Goal: Information Seeking & Learning: Learn about a topic

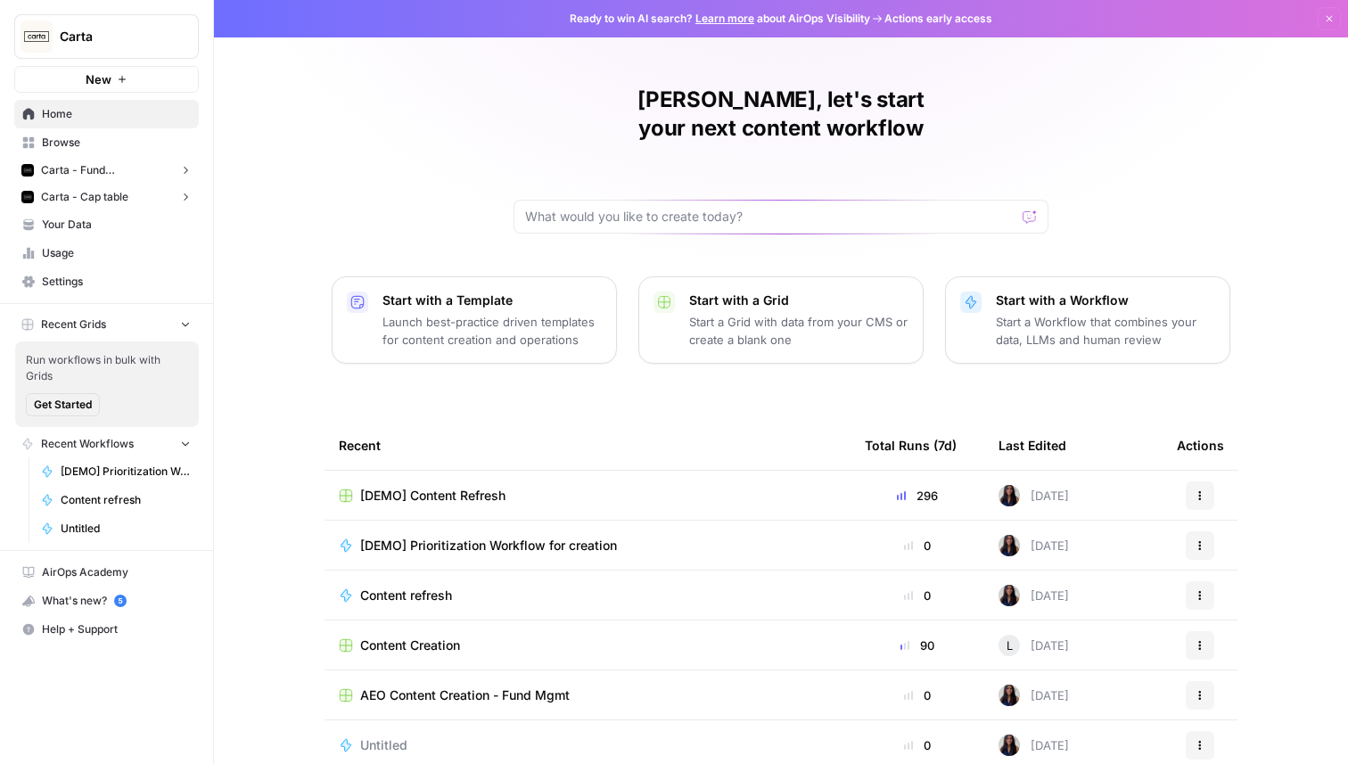
click at [142, 175] on span "Carta - Fund Administration" at bounding box center [106, 170] width 131 height 16
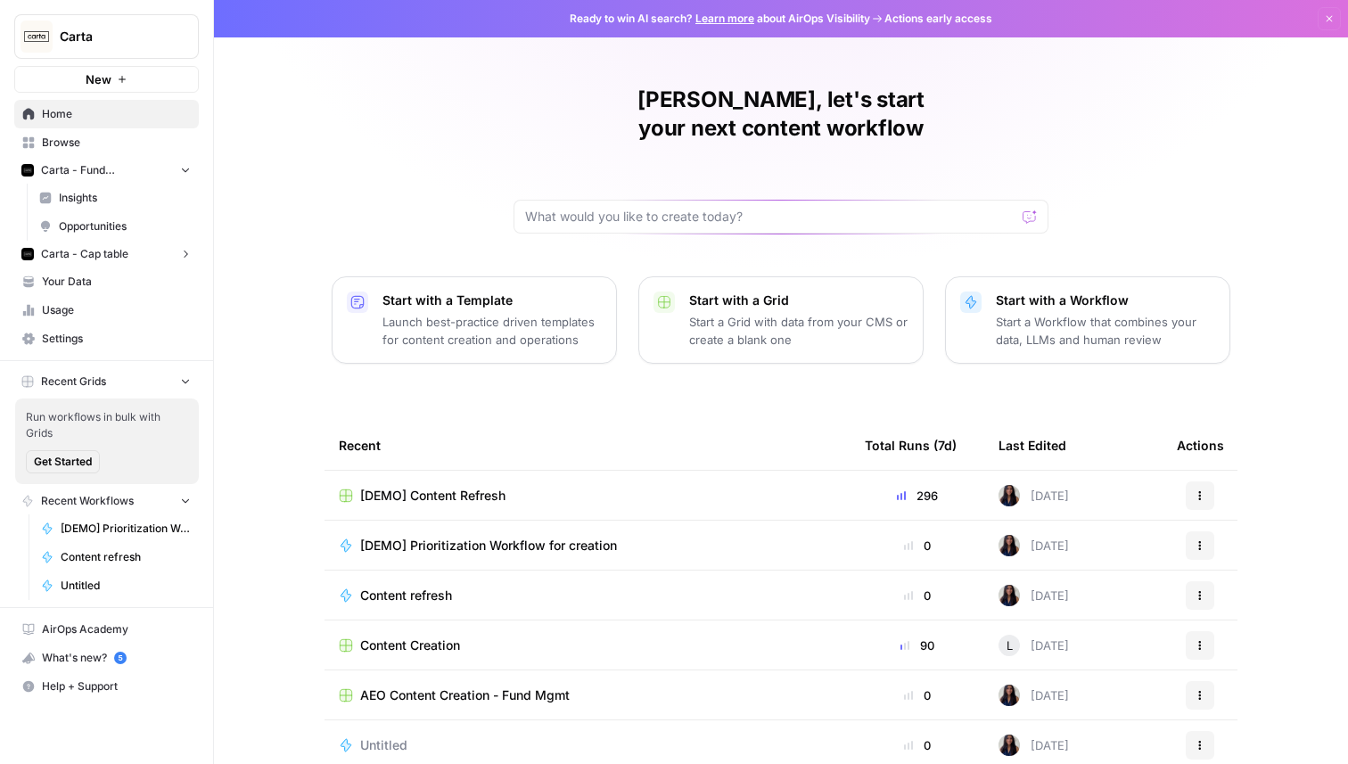
click at [119, 225] on span "Opportunities" at bounding box center [125, 226] width 132 height 16
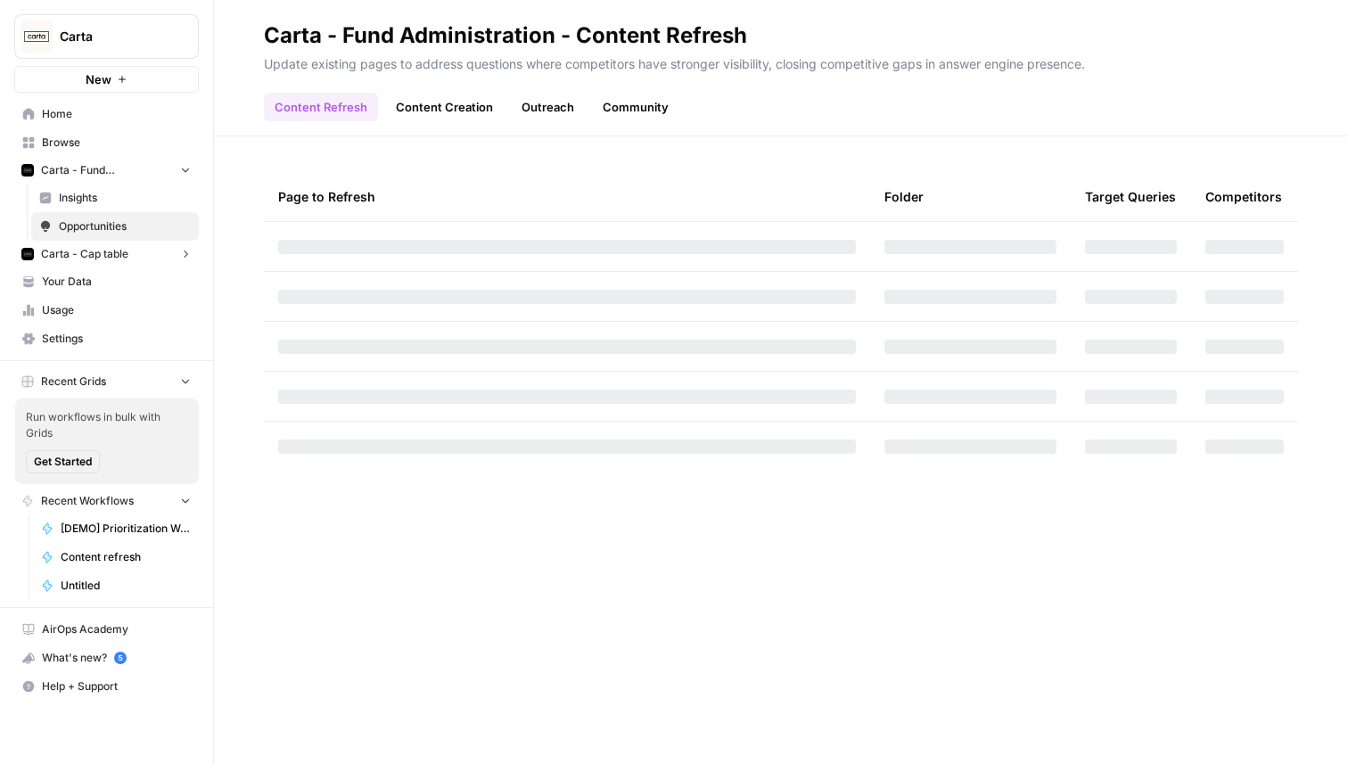
click at [117, 208] on link "Insights" at bounding box center [115, 198] width 168 height 29
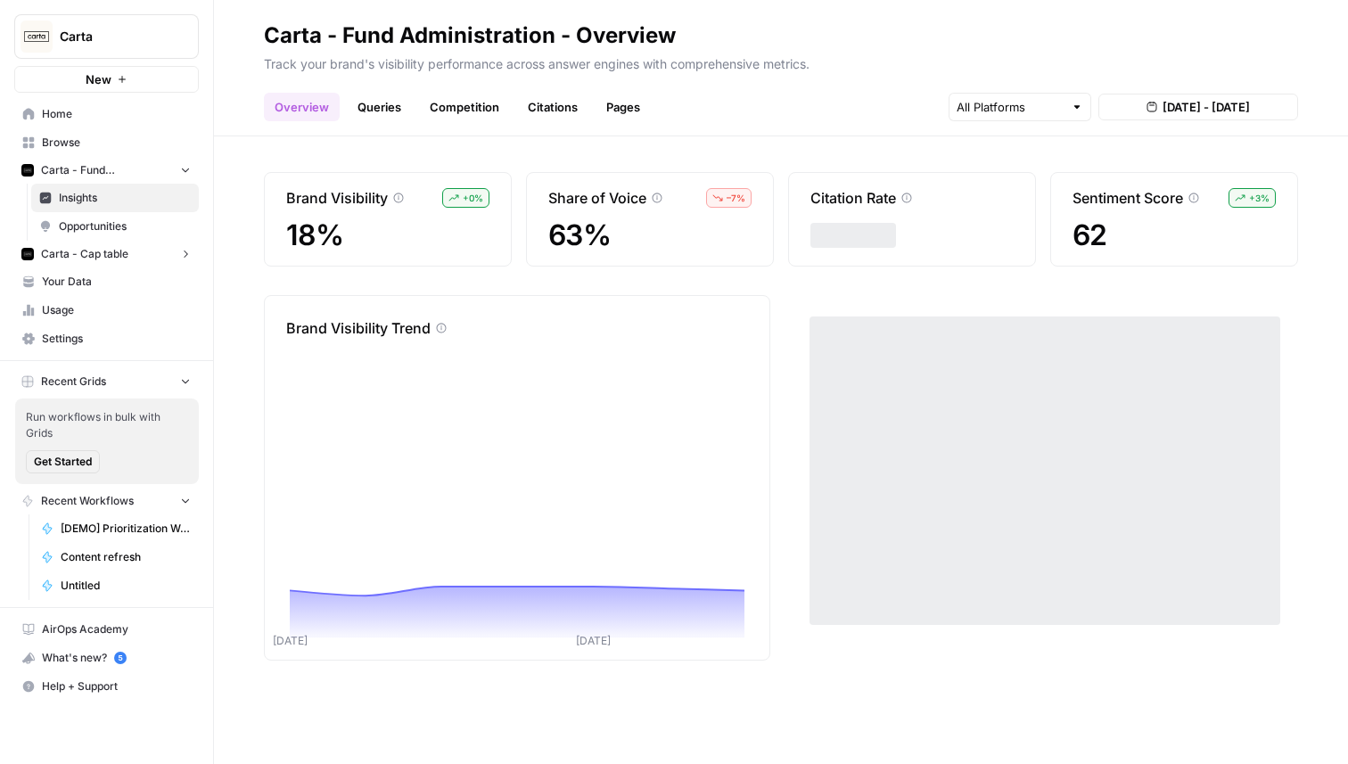
click at [546, 106] on link "Citations" at bounding box center [552, 107] width 71 height 29
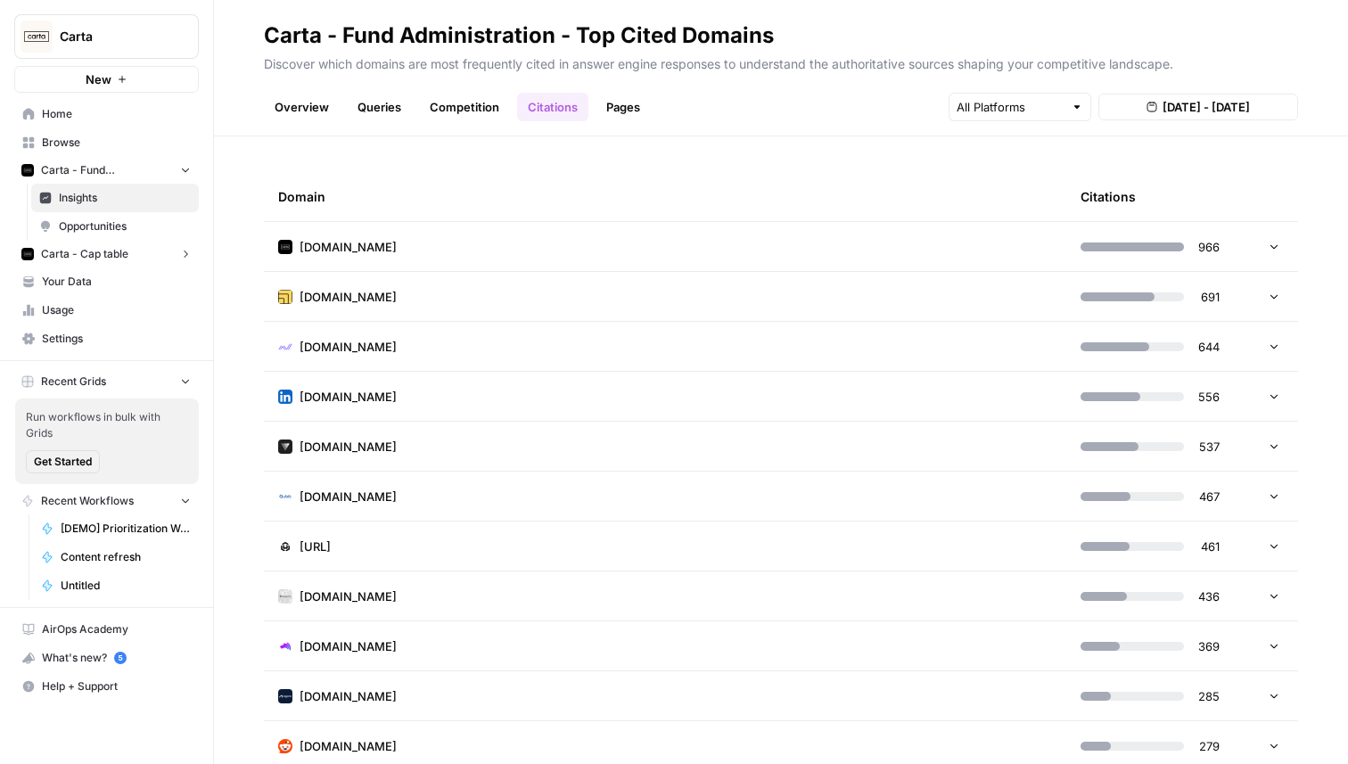
click at [638, 244] on td "carta.com" at bounding box center [665, 246] width 803 height 49
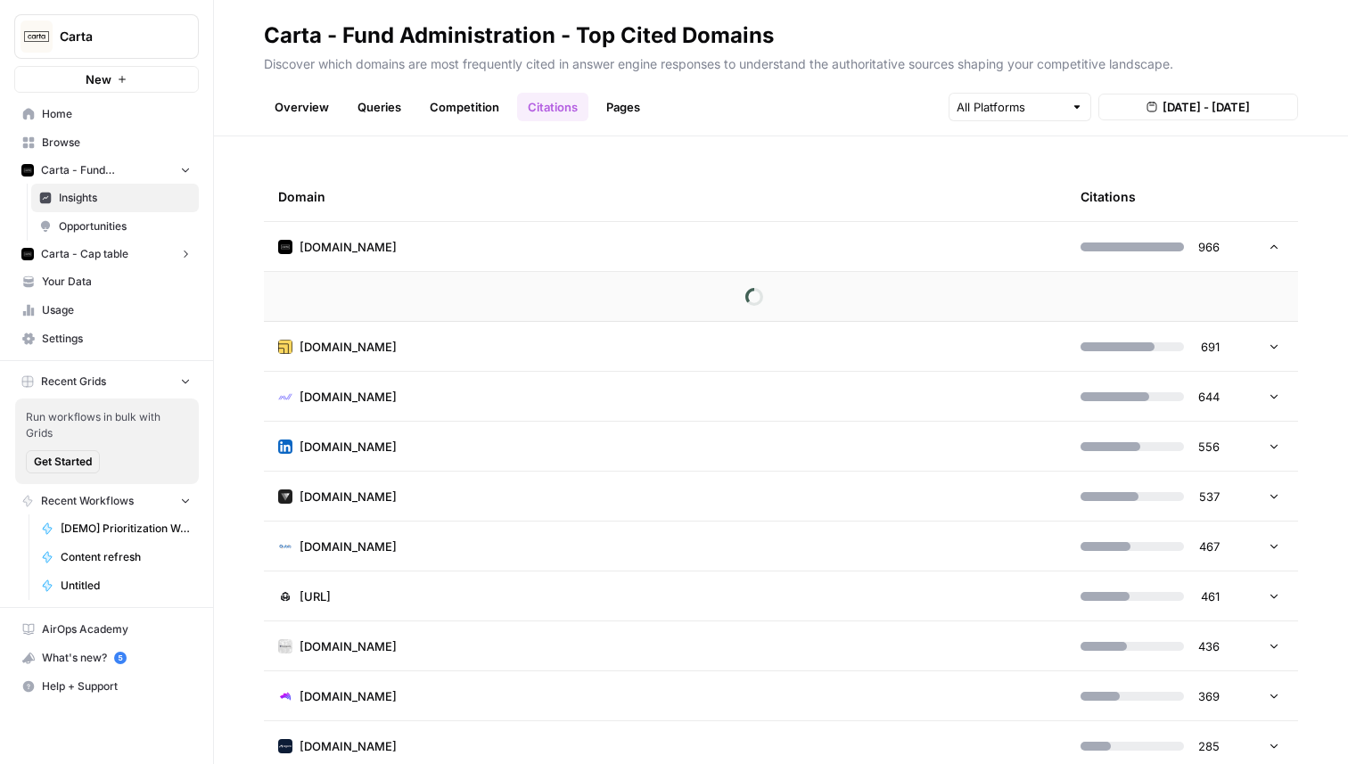
click at [623, 112] on link "Pages" at bounding box center [623, 107] width 55 height 29
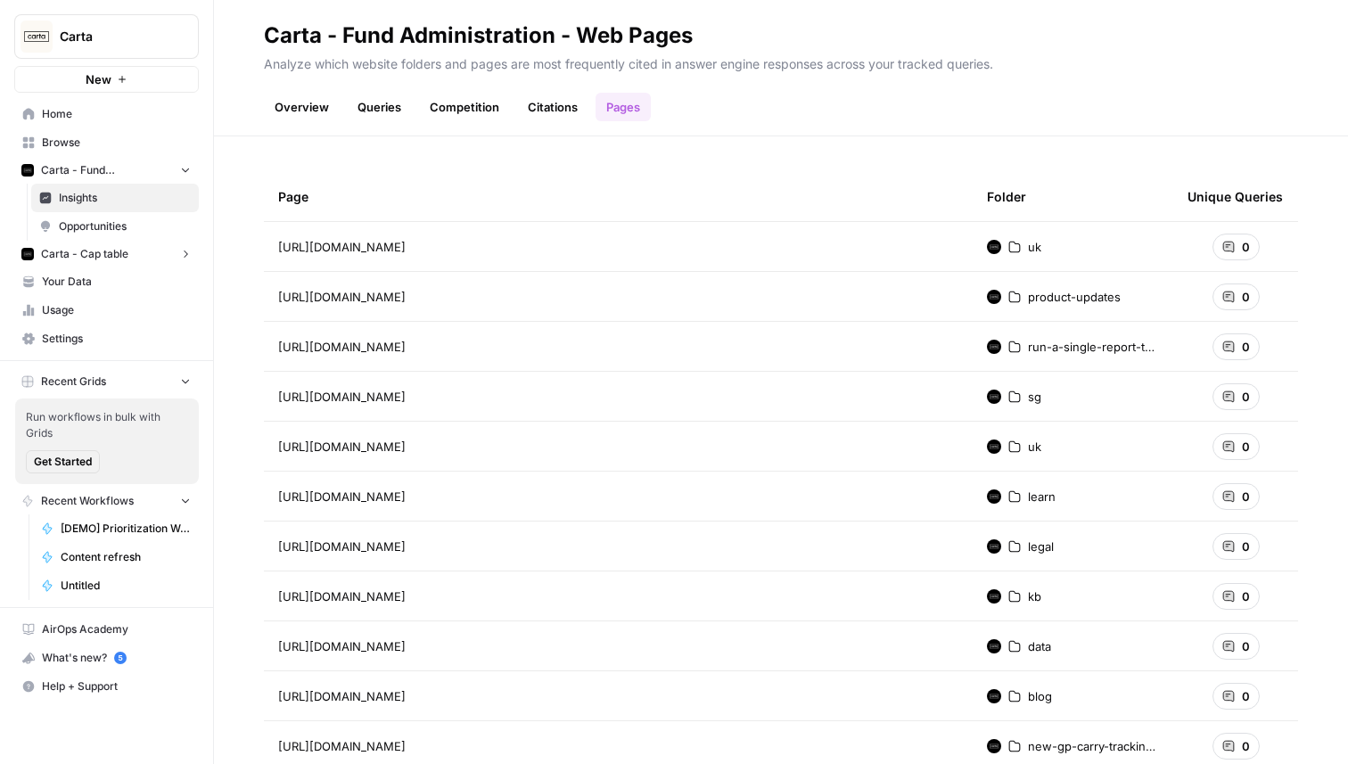
click at [684, 260] on td "https://carta.com/uk/en/product-updates/introducing-carta-carry/" at bounding box center [618, 246] width 709 height 49
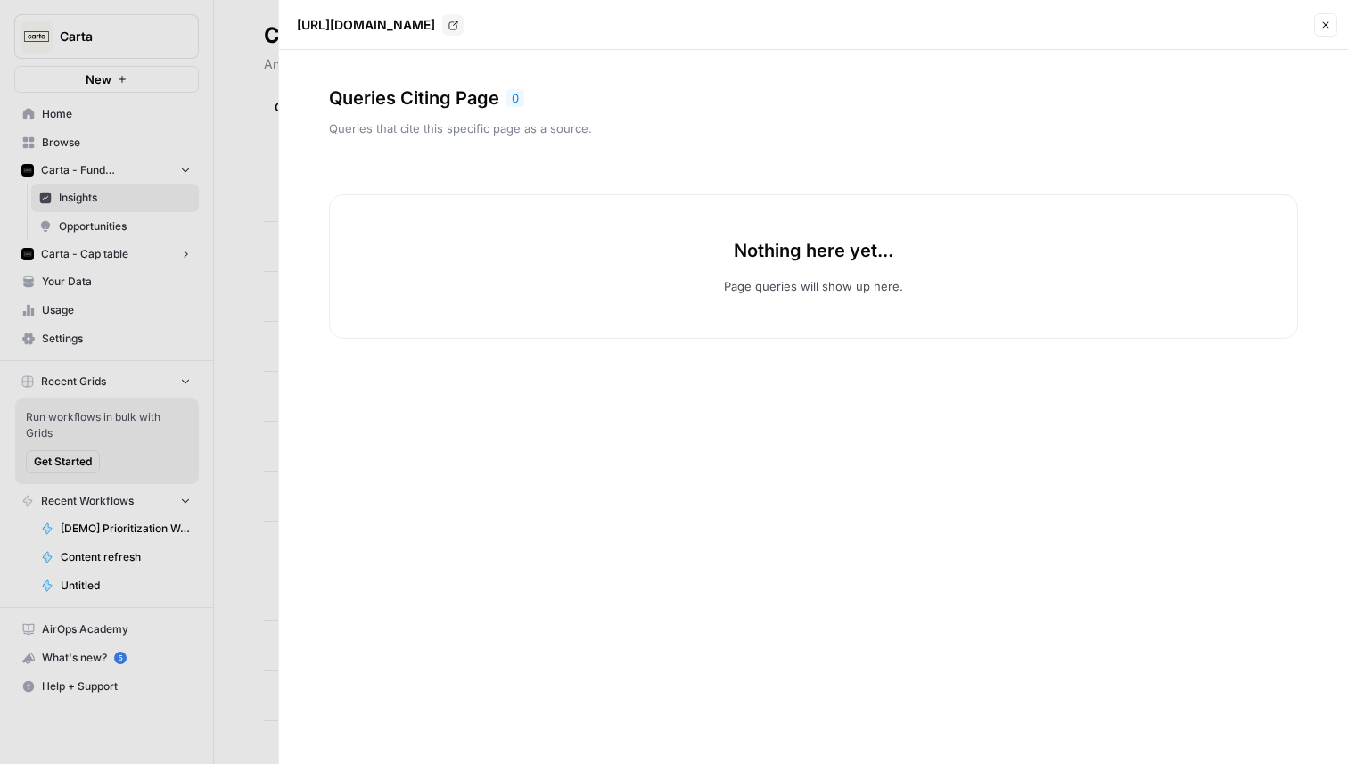
click at [1318, 22] on button "Close" at bounding box center [1325, 24] width 23 height 23
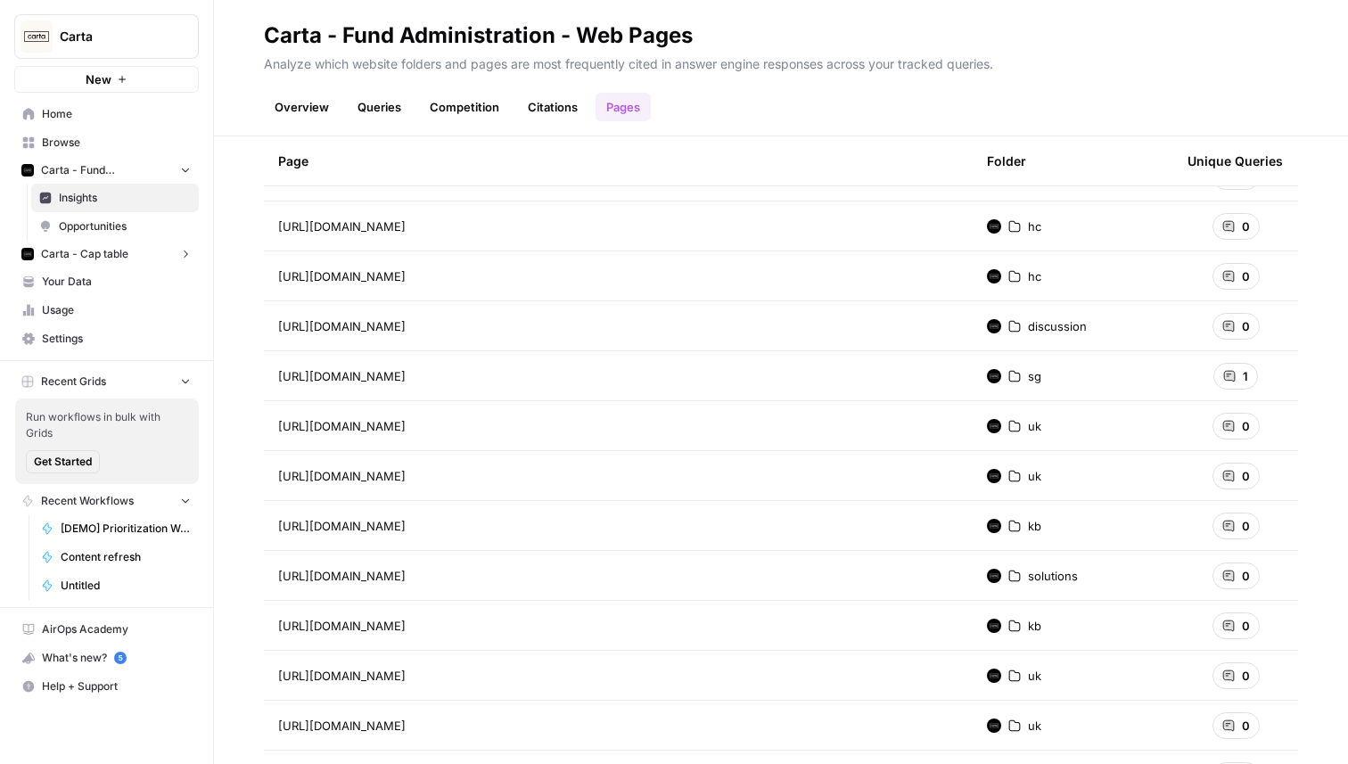
scroll to position [8931, 0]
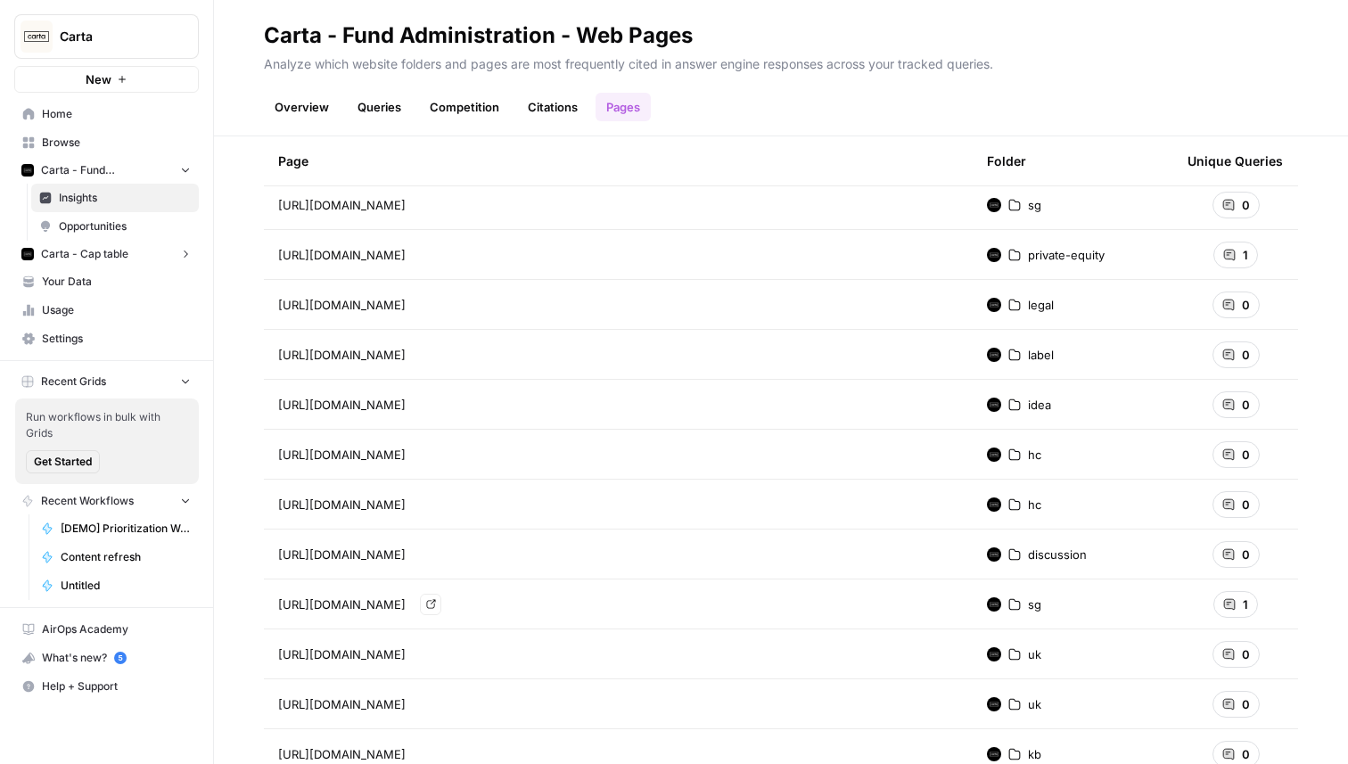
click at [406, 604] on span "https://carta.com/sg/en/learn/private-funds/management/portfolio-management/inv…" at bounding box center [342, 605] width 128 height 18
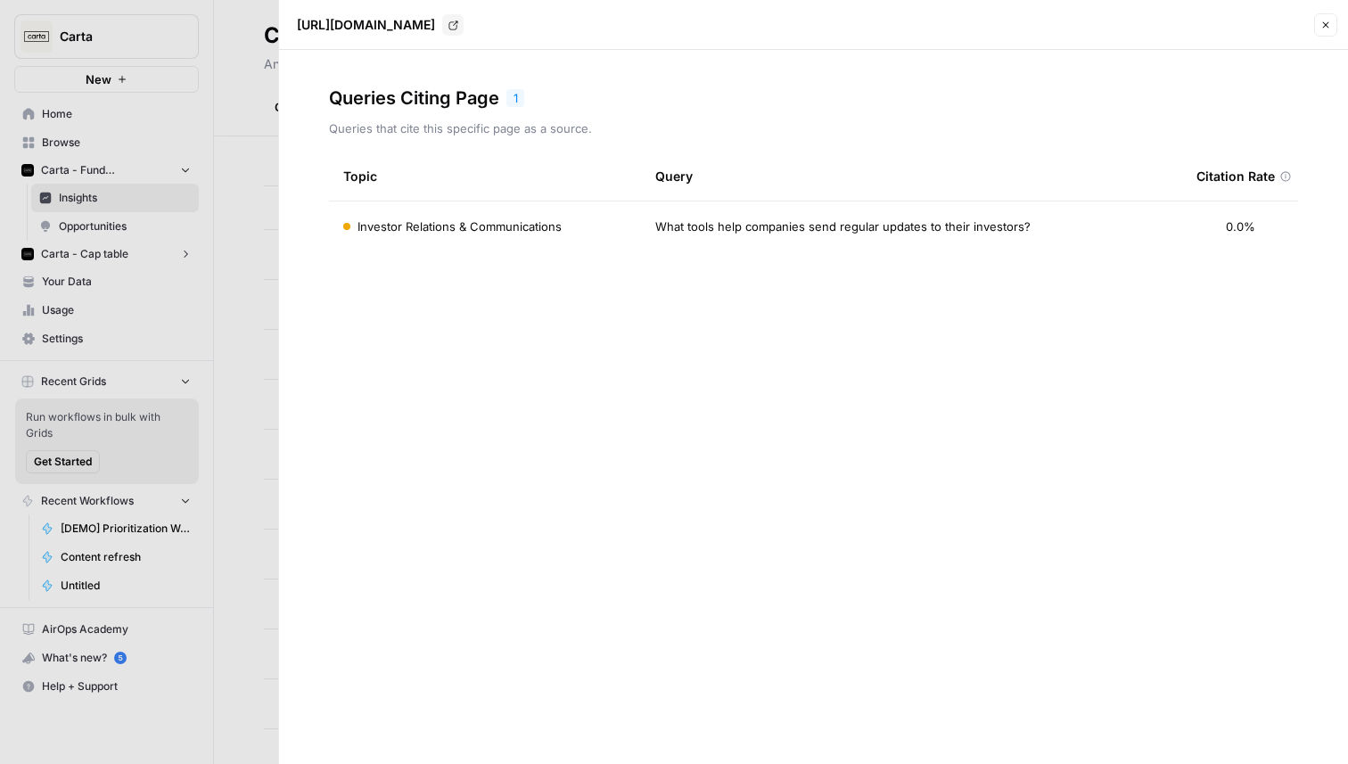
click at [1329, 24] on icon "button" at bounding box center [1326, 25] width 11 height 11
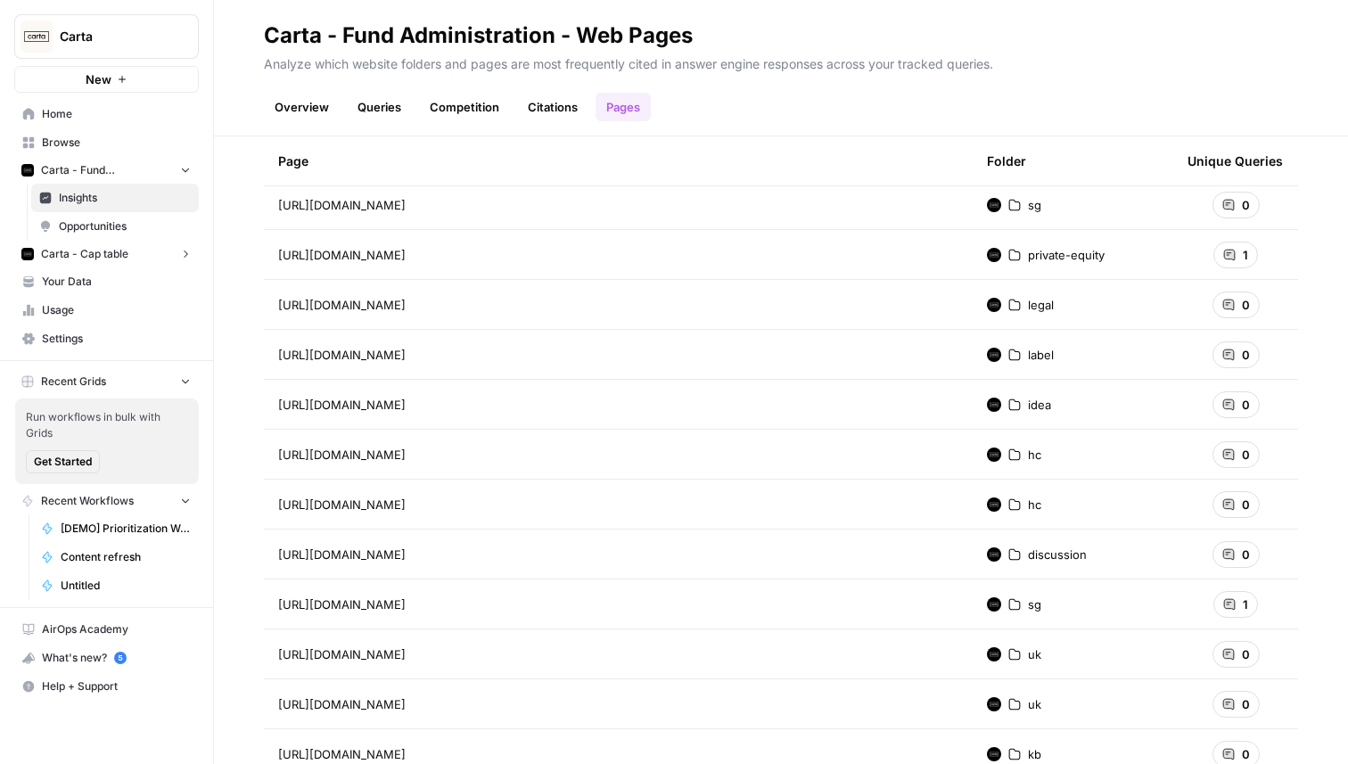
click at [143, 36] on span "Carta" at bounding box center [114, 37] width 108 height 18
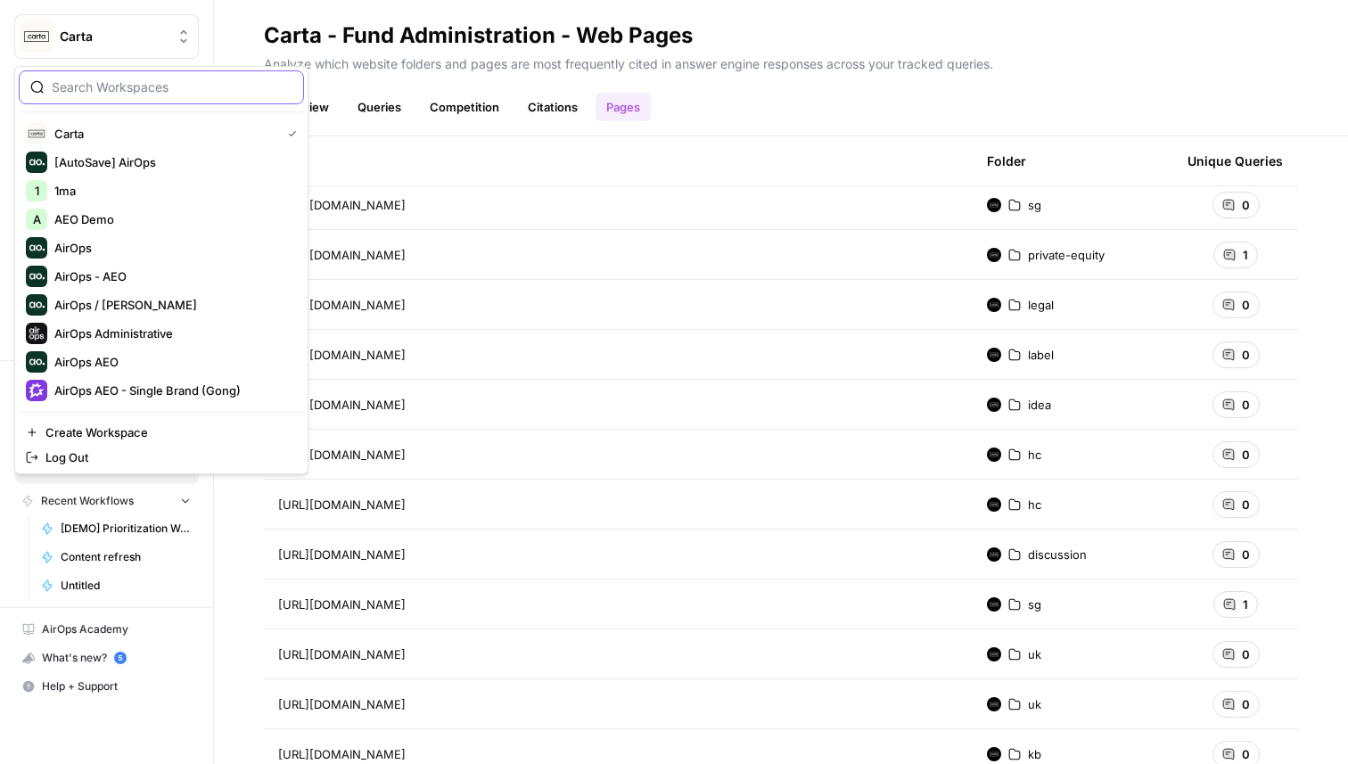
click at [179, 87] on input "search" at bounding box center [172, 87] width 241 height 18
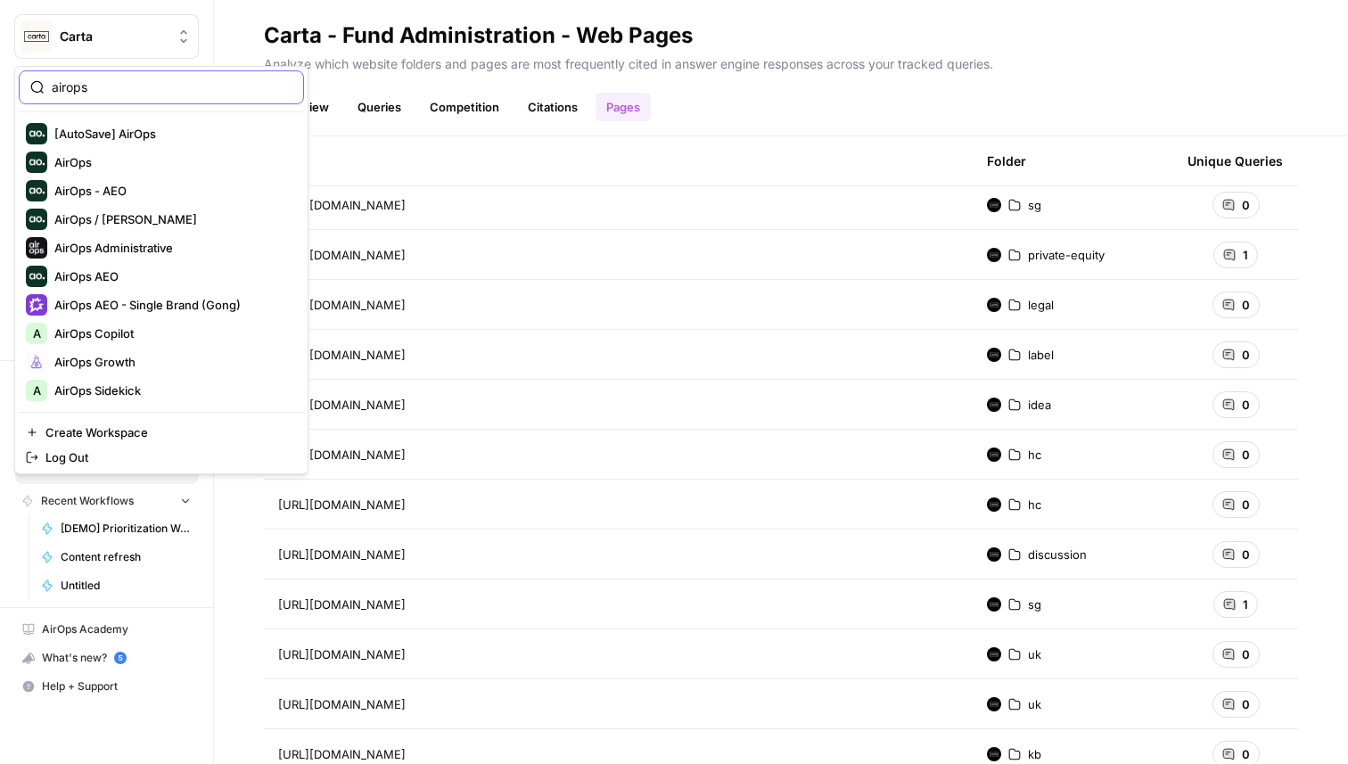
type input "airops"
click button "AirOps - AEO" at bounding box center [161, 191] width 285 height 29
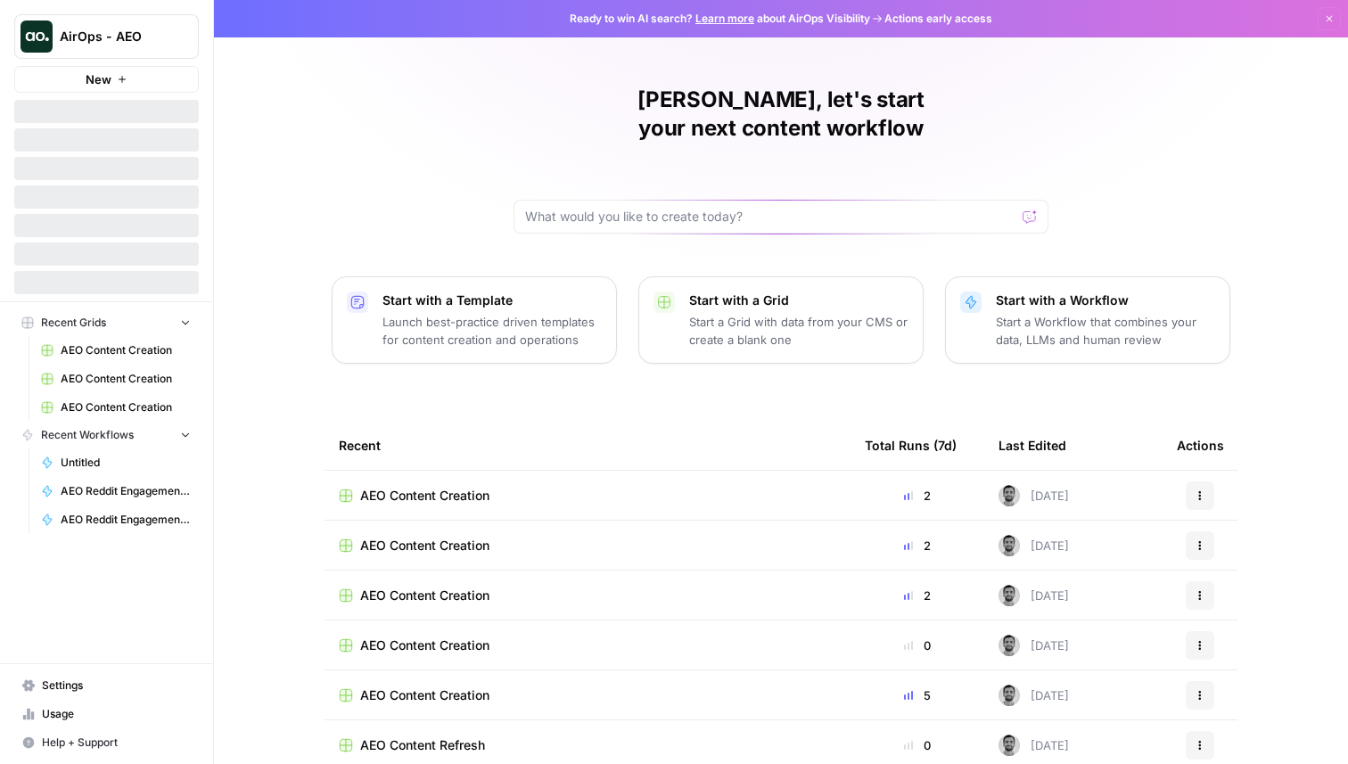
click at [88, 693] on span "Settings" at bounding box center [116, 686] width 149 height 16
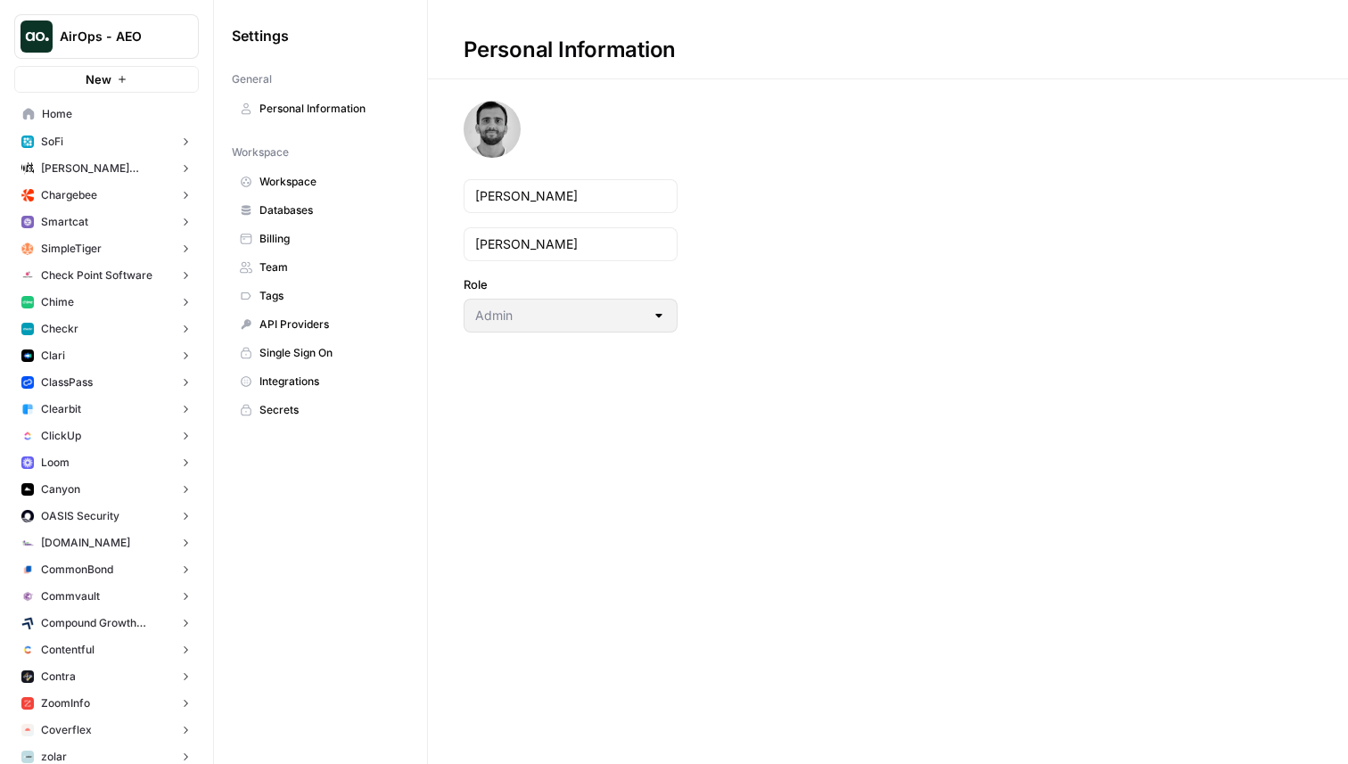
click at [331, 191] on link "Workspace" at bounding box center [320, 182] width 177 height 29
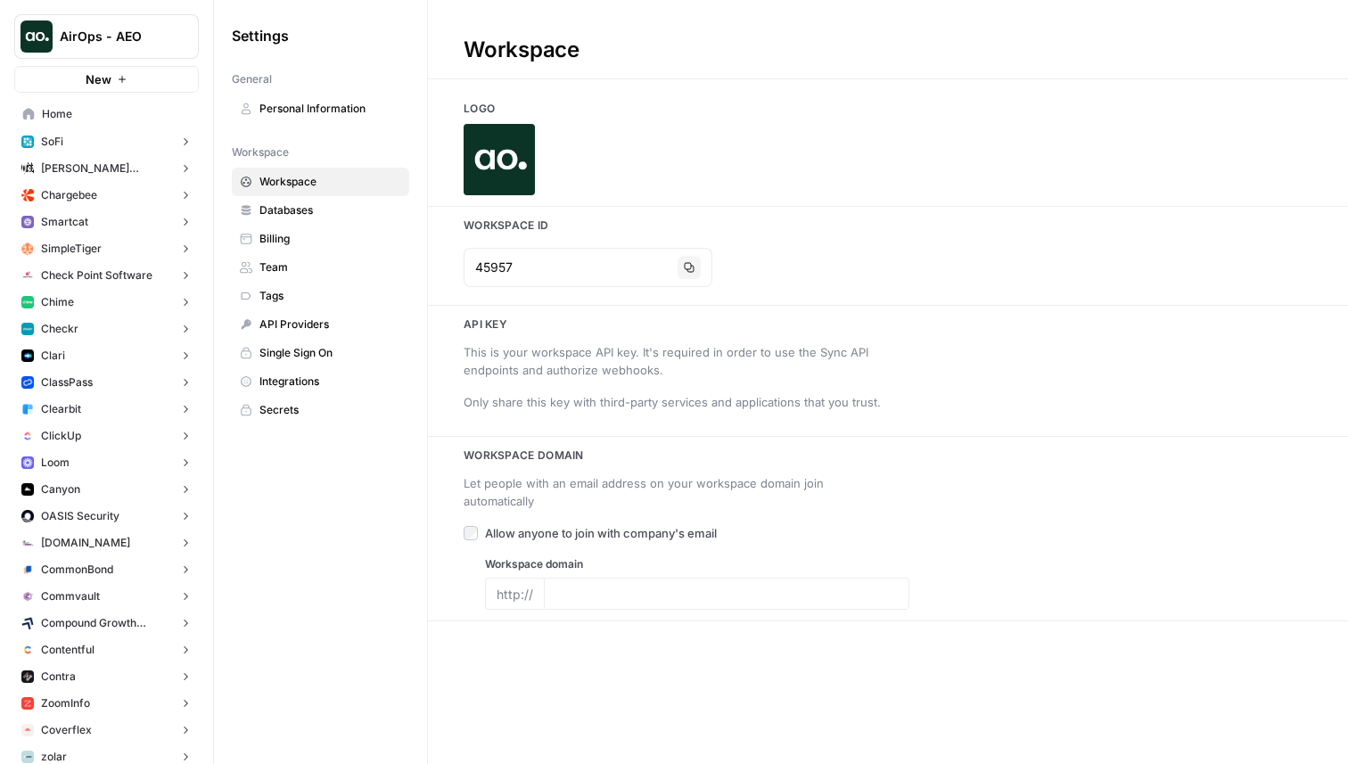
type input "www.airops.com"
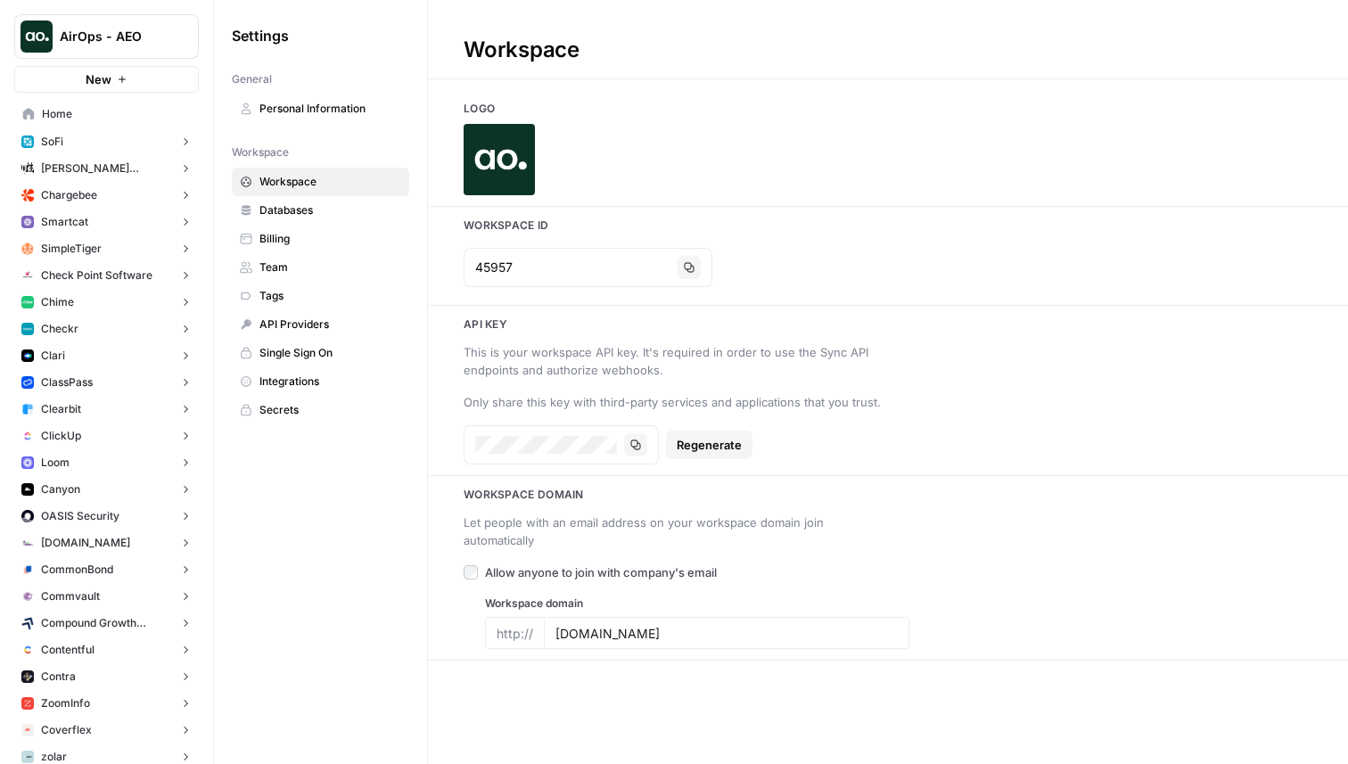
click at [156, 30] on span "AirOps - AEO" at bounding box center [114, 37] width 108 height 18
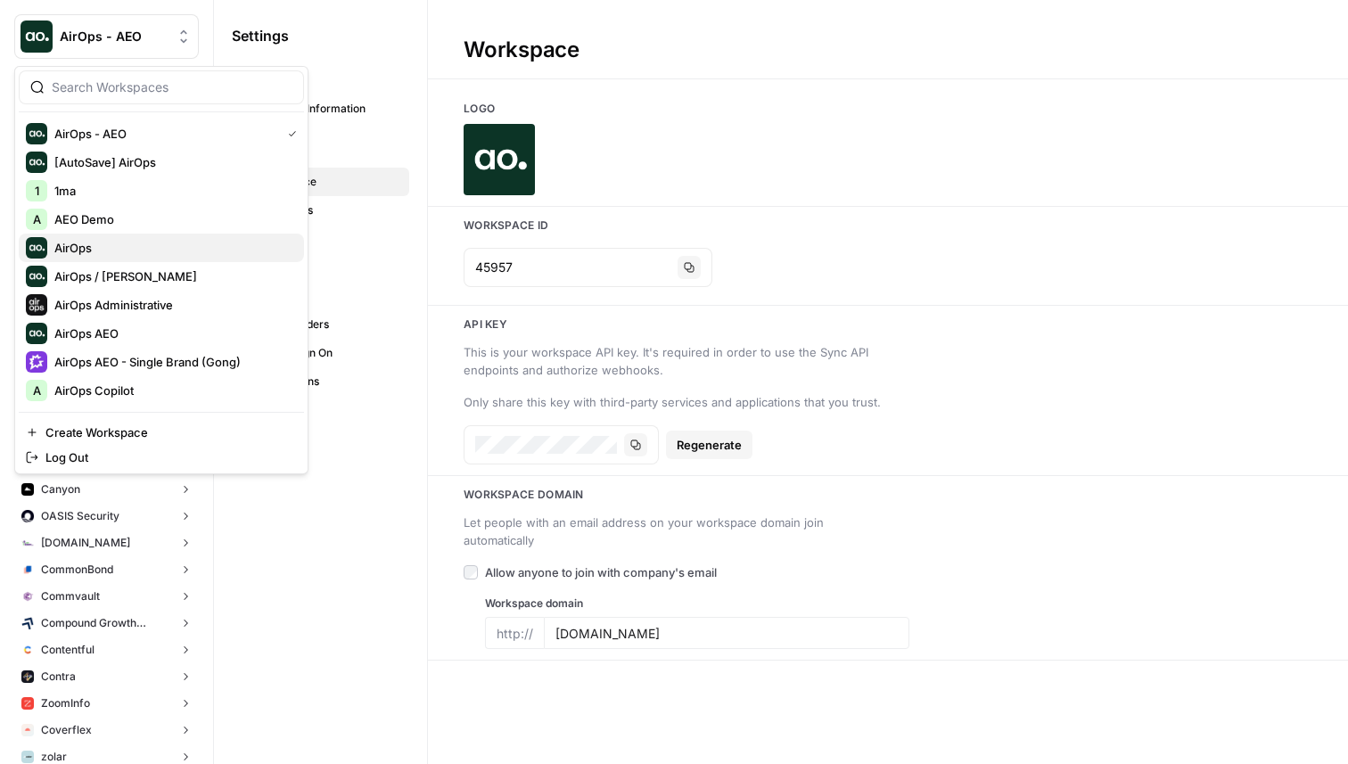
click at [88, 244] on span "AirOps" at bounding box center [171, 248] width 235 height 18
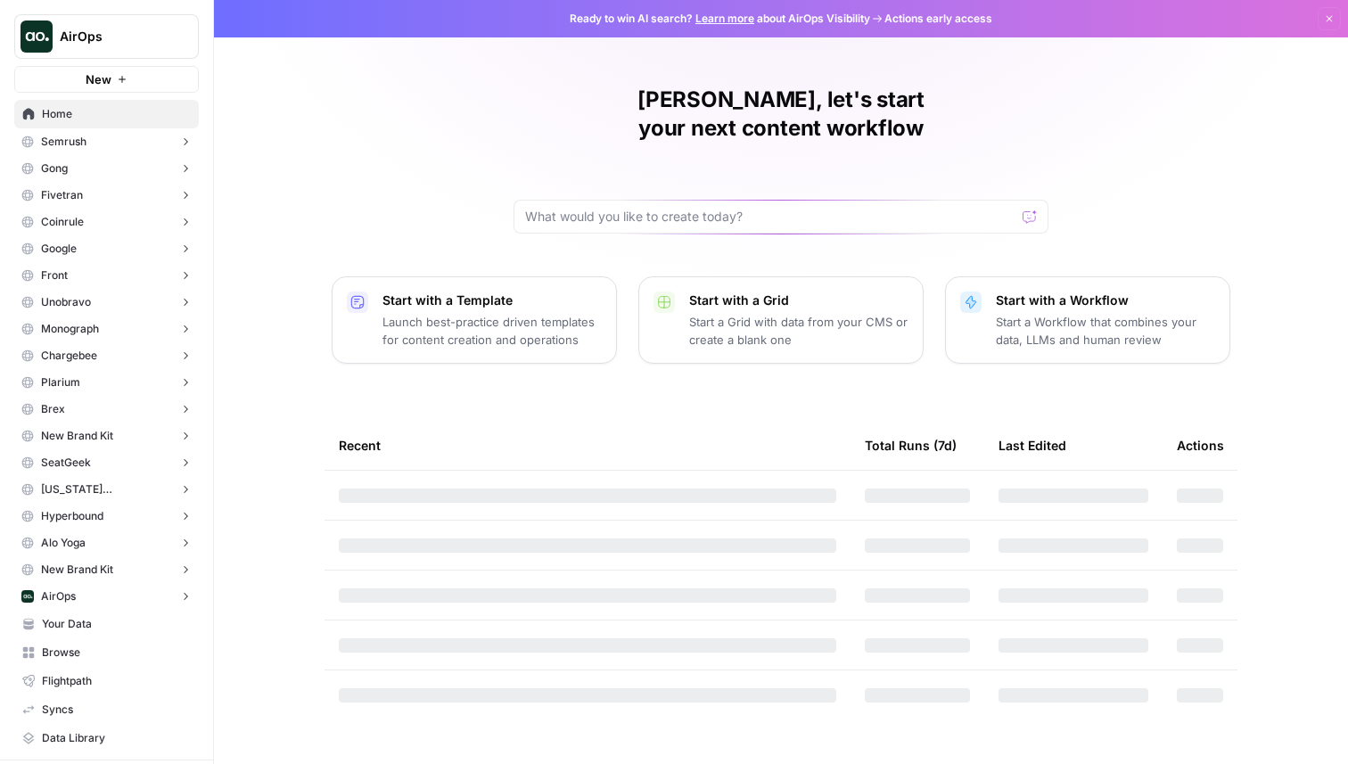
click at [127, 37] on span "AirOps" at bounding box center [114, 37] width 108 height 18
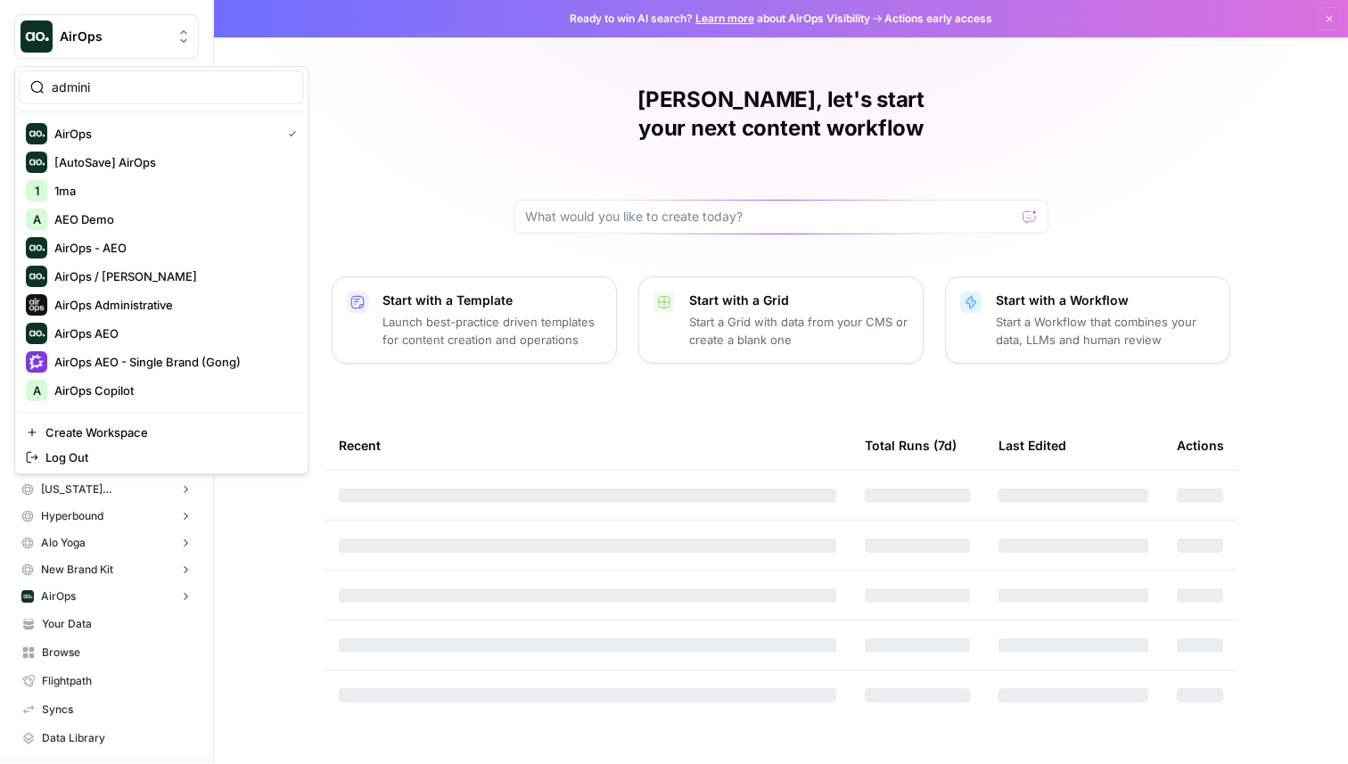
type input "admini"
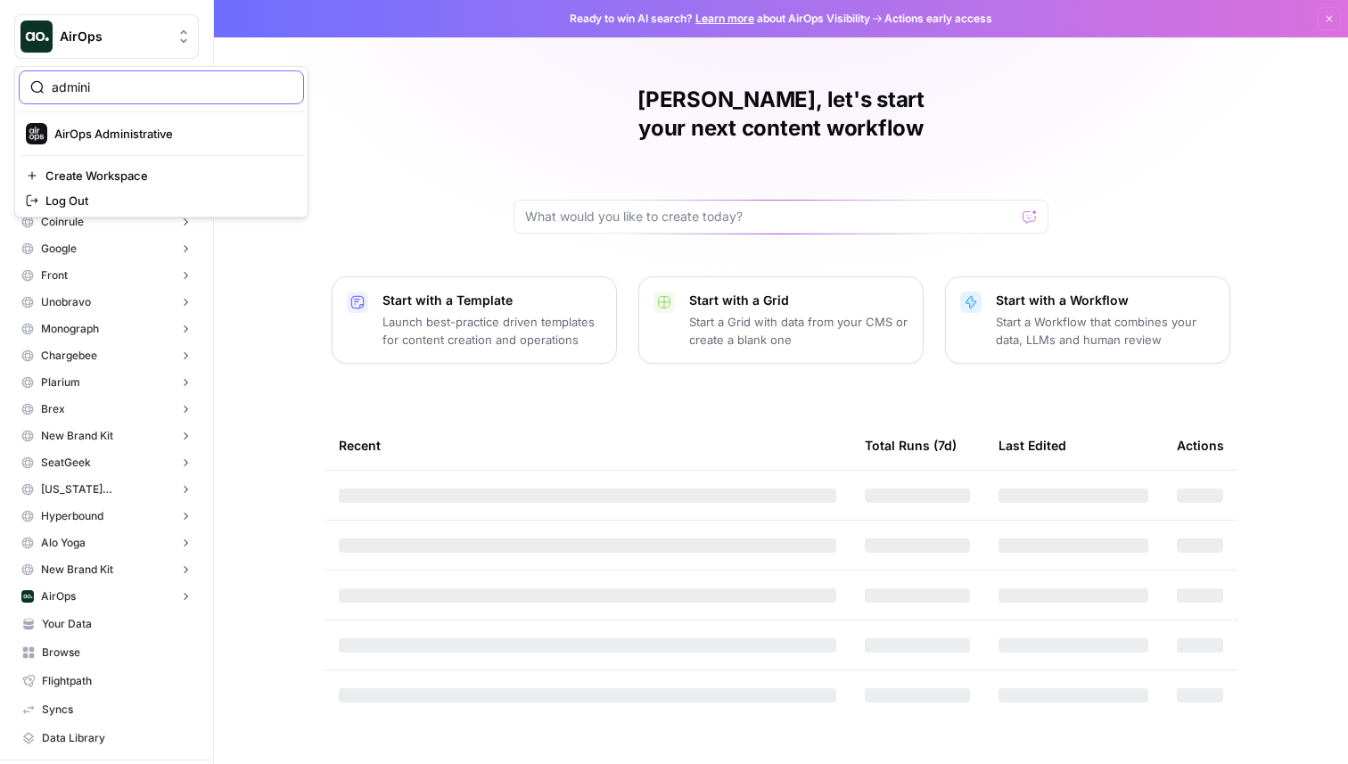
drag, startPoint x: 37, startPoint y: 87, endPoint x: 0, endPoint y: 86, distance: 37.5
click at [0, 86] on body "AirOps New Home Semrush Insights Opportunities Gong Insights Opportunities Five…" at bounding box center [674, 382] width 1348 height 764
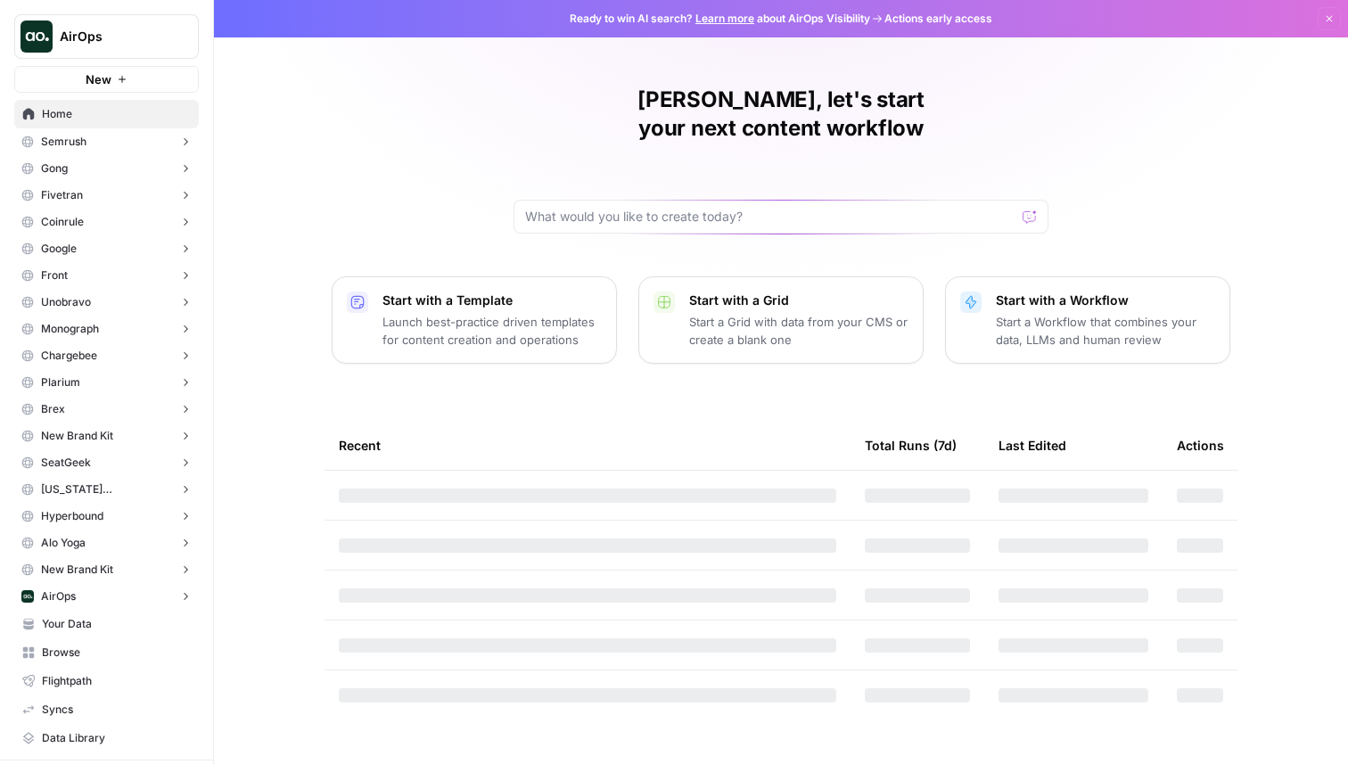
click at [251, 299] on div "Martin, let's start your next content workflow Start with a Template Launch bes…" at bounding box center [781, 382] width 1134 height 764
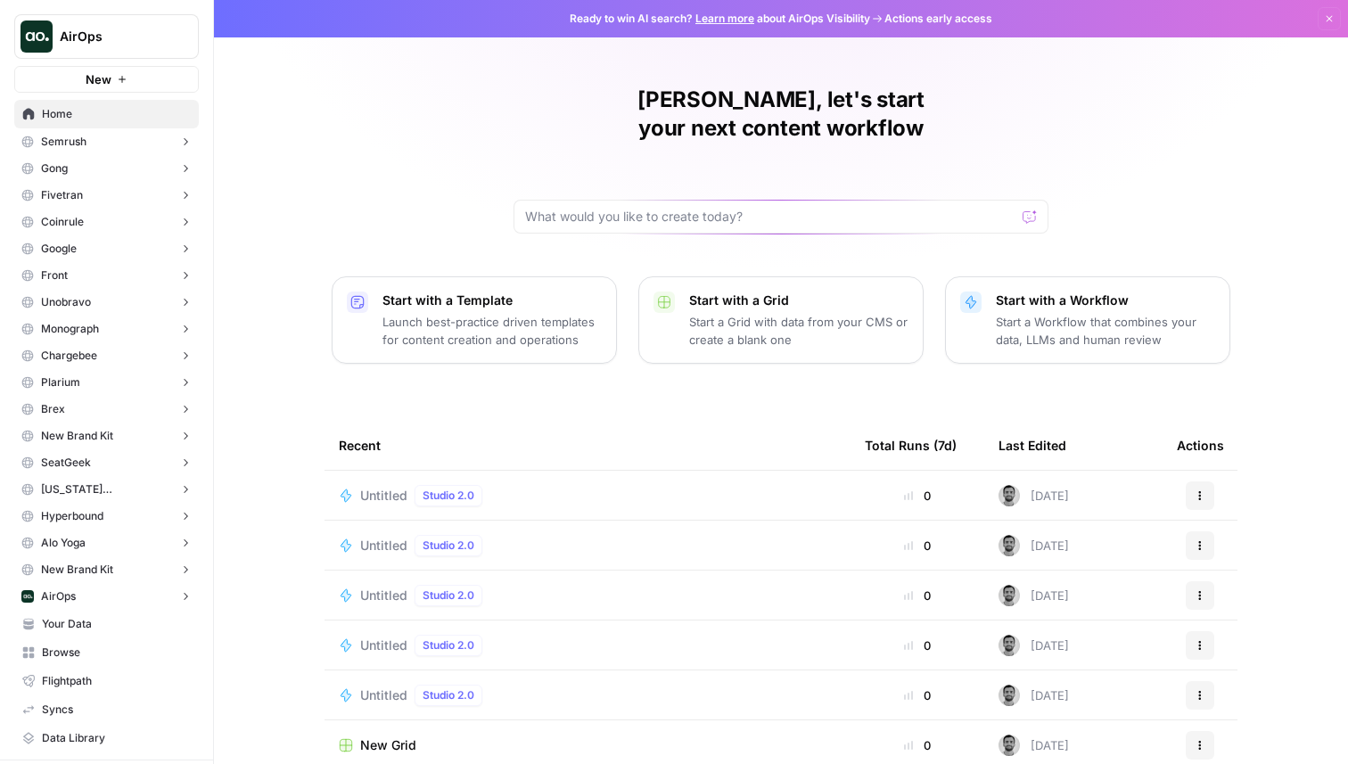
click at [84, 589] on button "AirOps" at bounding box center [106, 596] width 185 height 27
click at [122, 630] on span "Insights" at bounding box center [125, 624] width 132 height 16
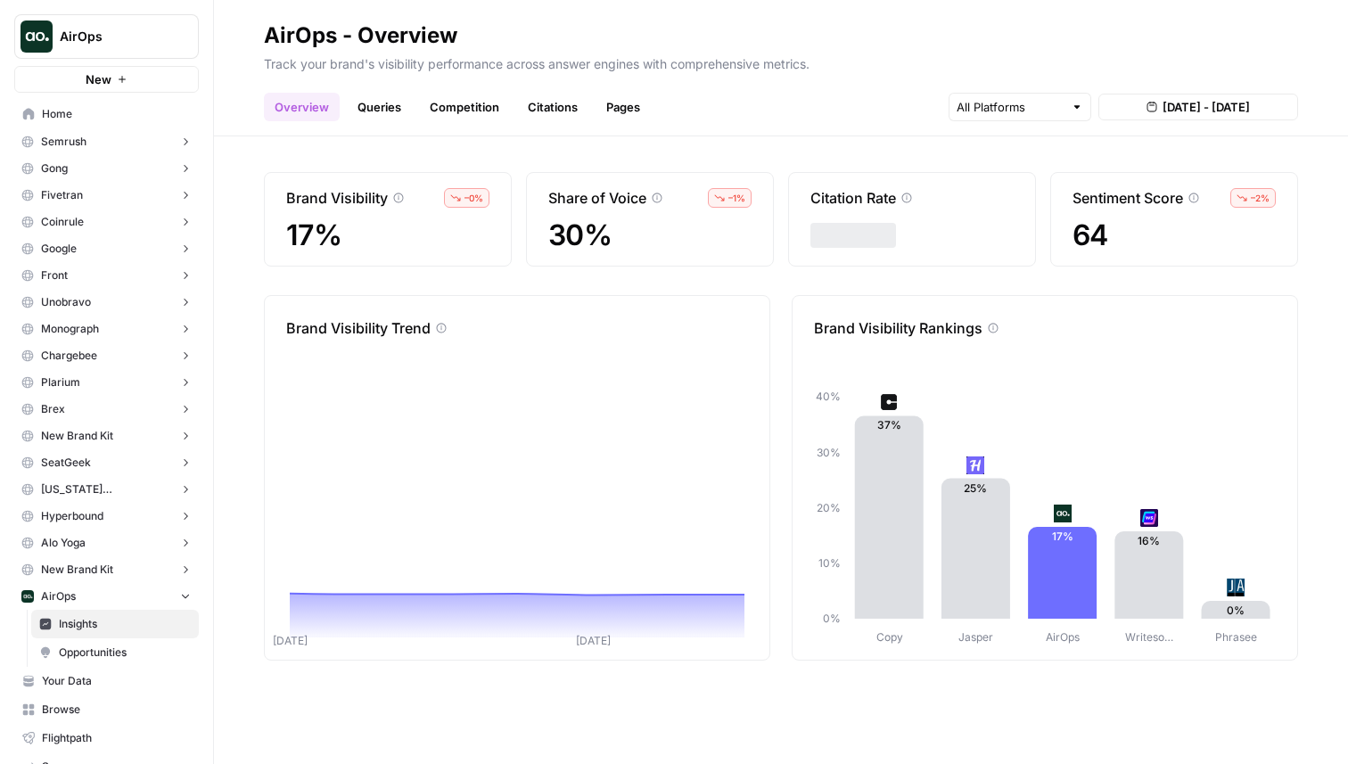
click at [375, 112] on link "Queries" at bounding box center [379, 107] width 65 height 29
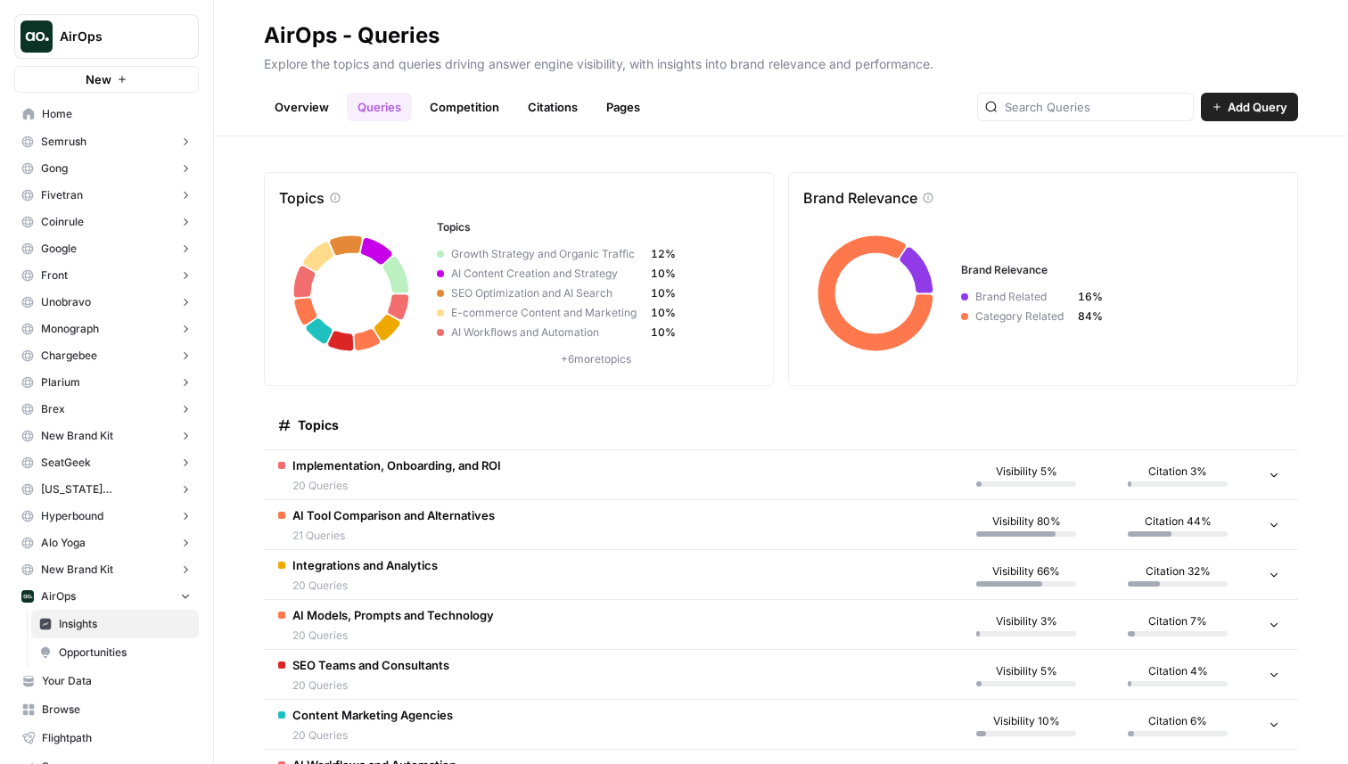
click at [454, 473] on span "Implementation, Onboarding, and ROI" at bounding box center [397, 466] width 209 height 18
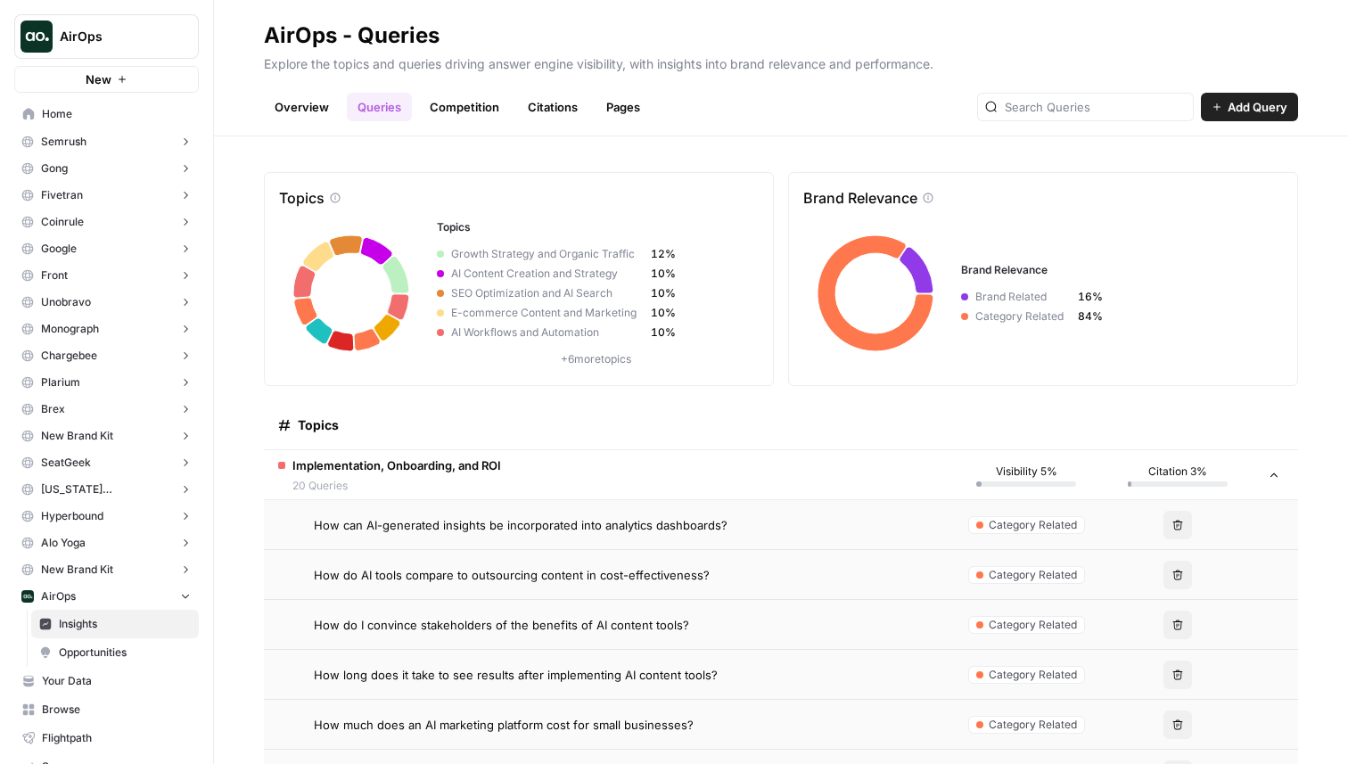
click at [422, 528] on span "How can AI-generated insights be incorporated into analytics dashboards?" at bounding box center [521, 525] width 414 height 18
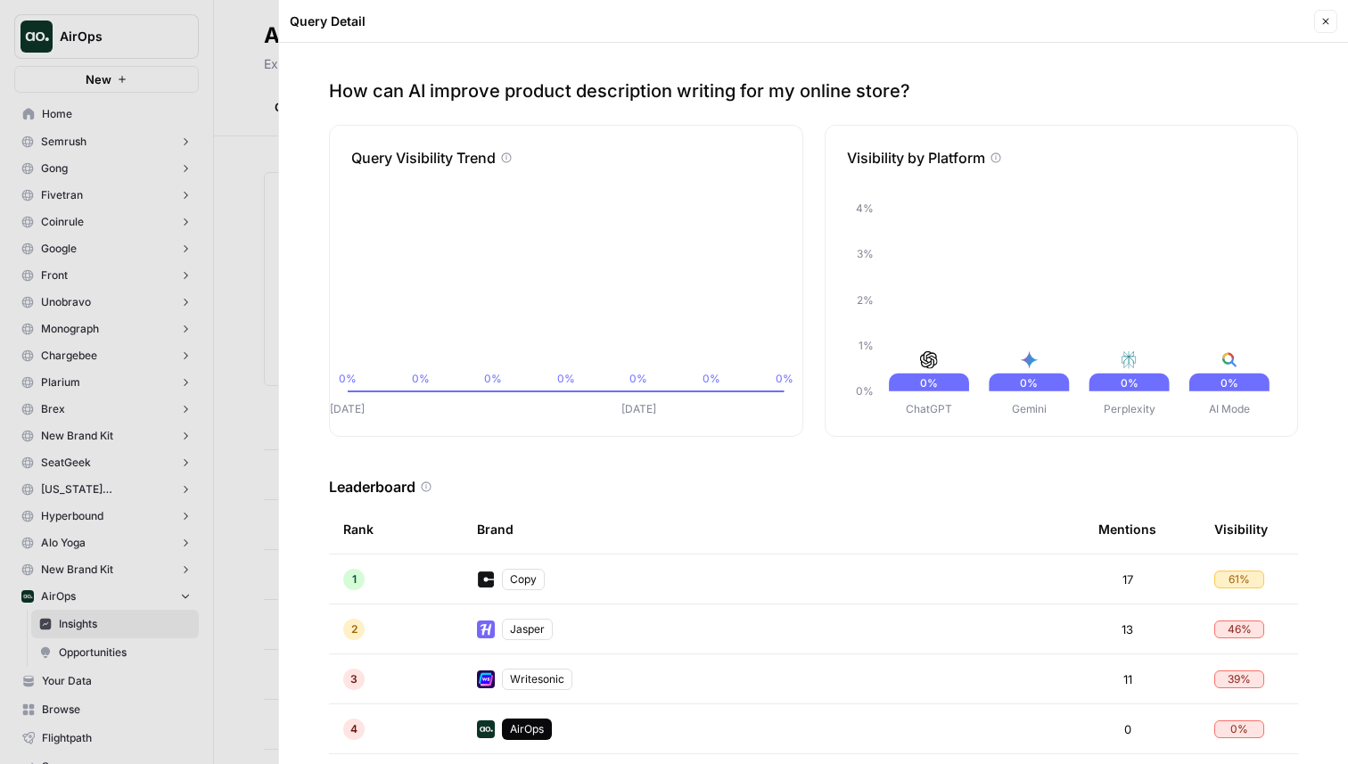
click at [1318, 16] on button "Close" at bounding box center [1325, 21] width 23 height 23
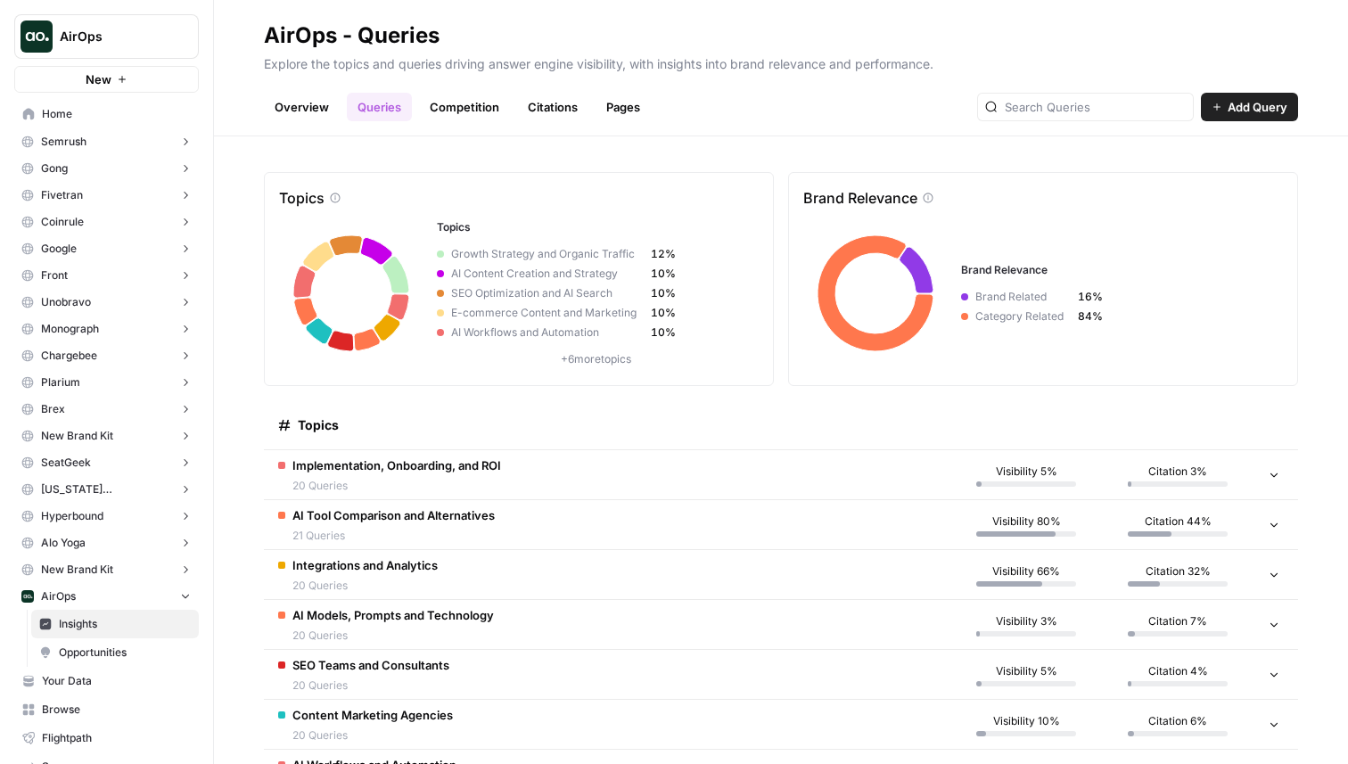
click at [93, 43] on span "AirOps" at bounding box center [114, 37] width 108 height 18
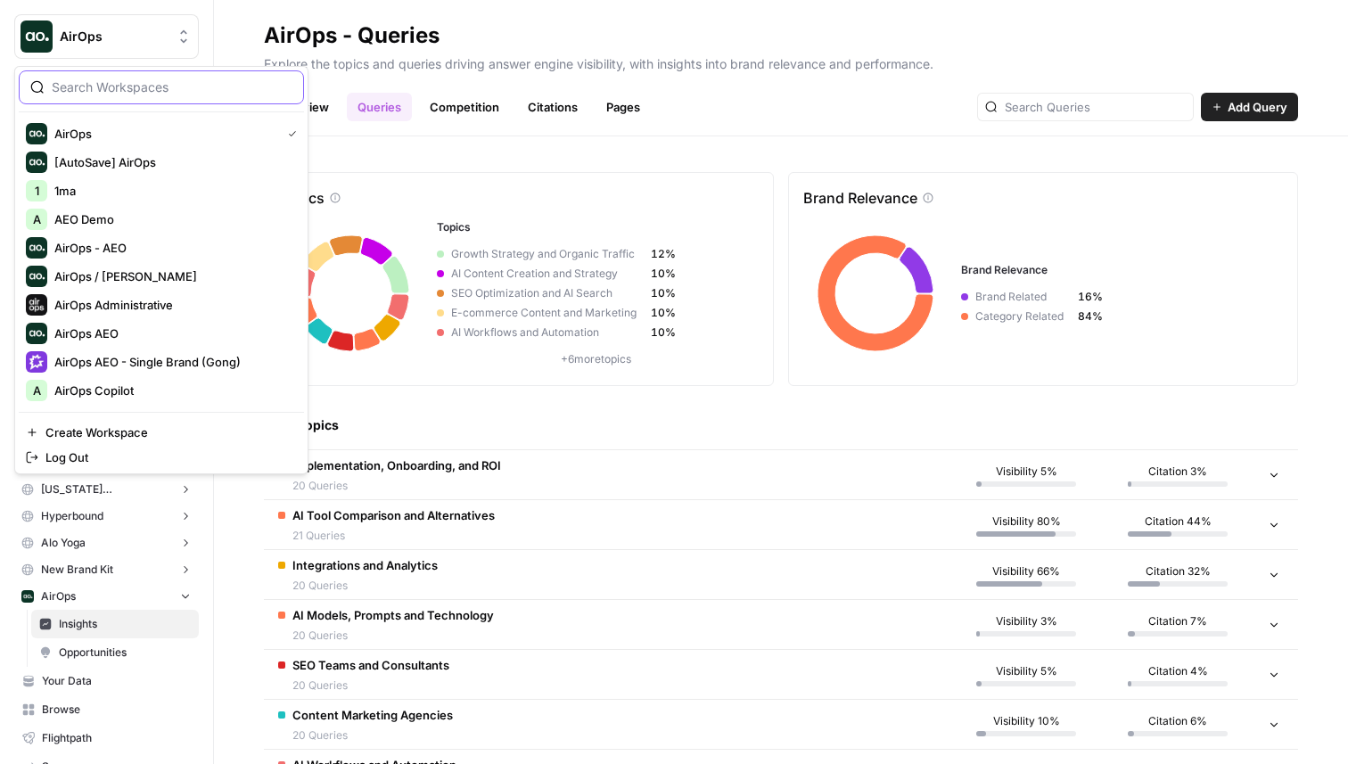
paste input "paulcorp"
type input "paulcorp"
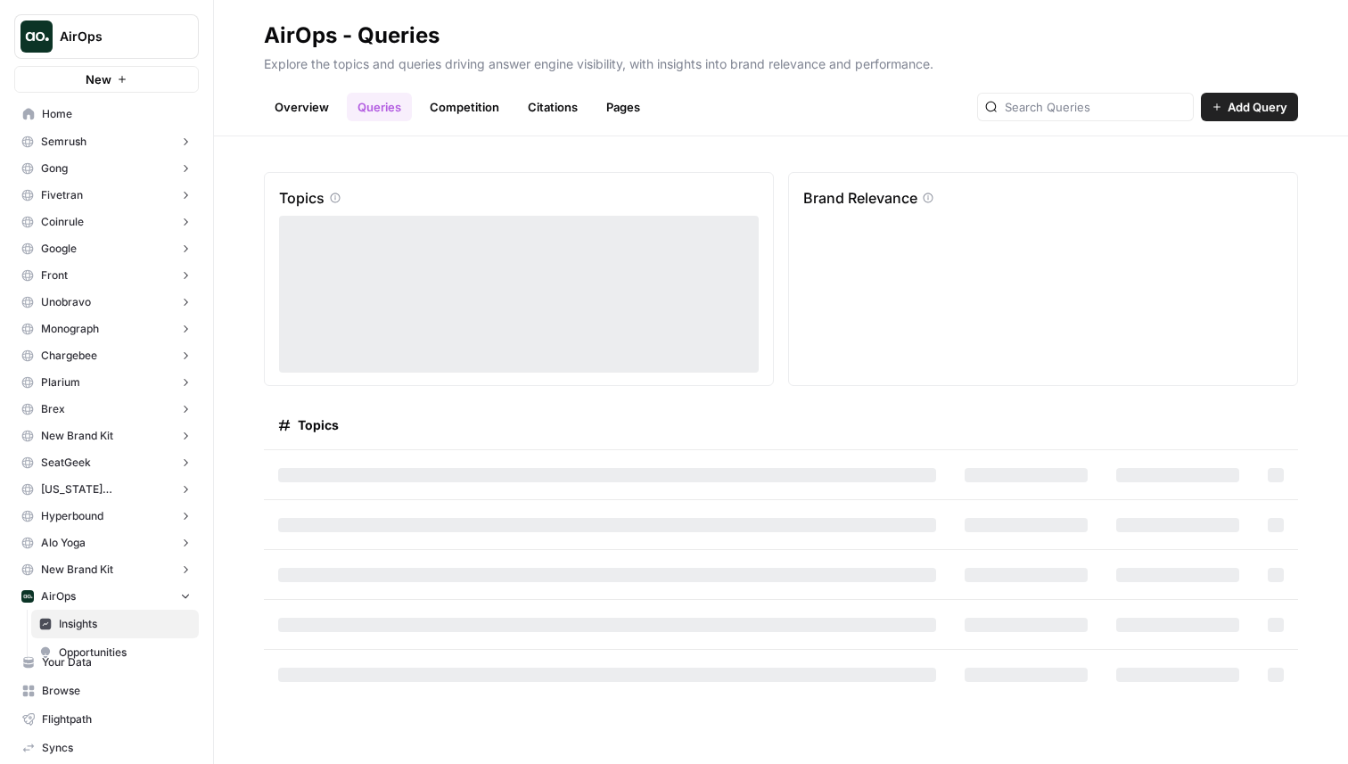
click at [87, 42] on span "AirOps" at bounding box center [114, 37] width 108 height 18
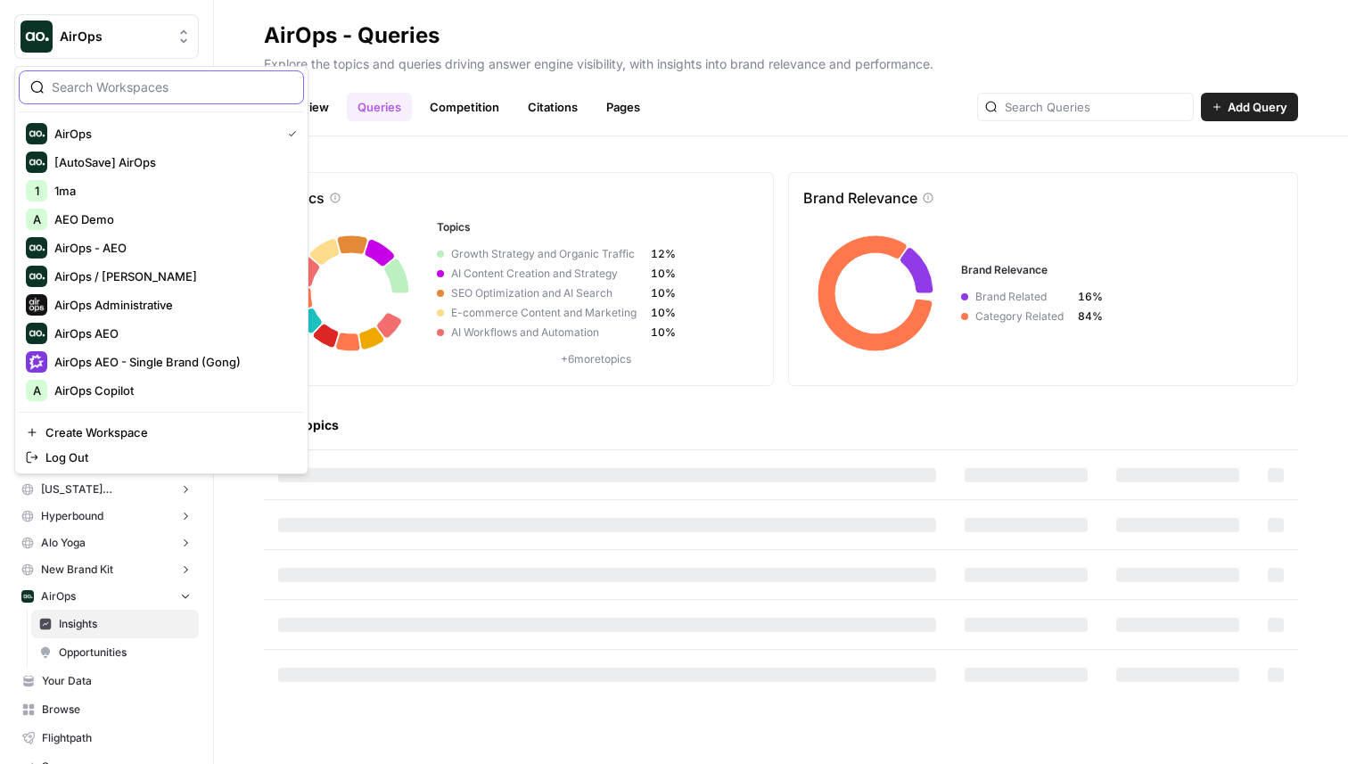
click at [124, 95] on input "search" at bounding box center [172, 87] width 241 height 18
paste input "paulcorp"
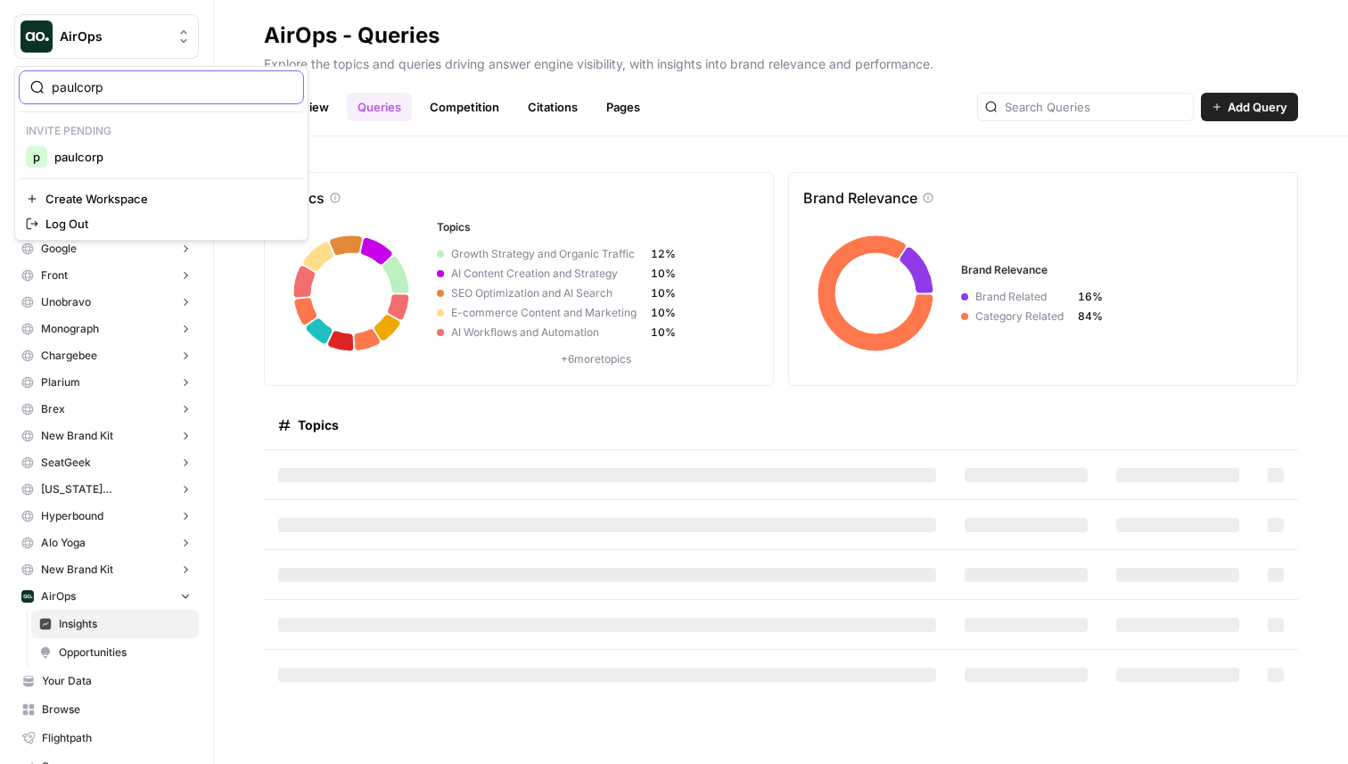
type input "paulcorp"
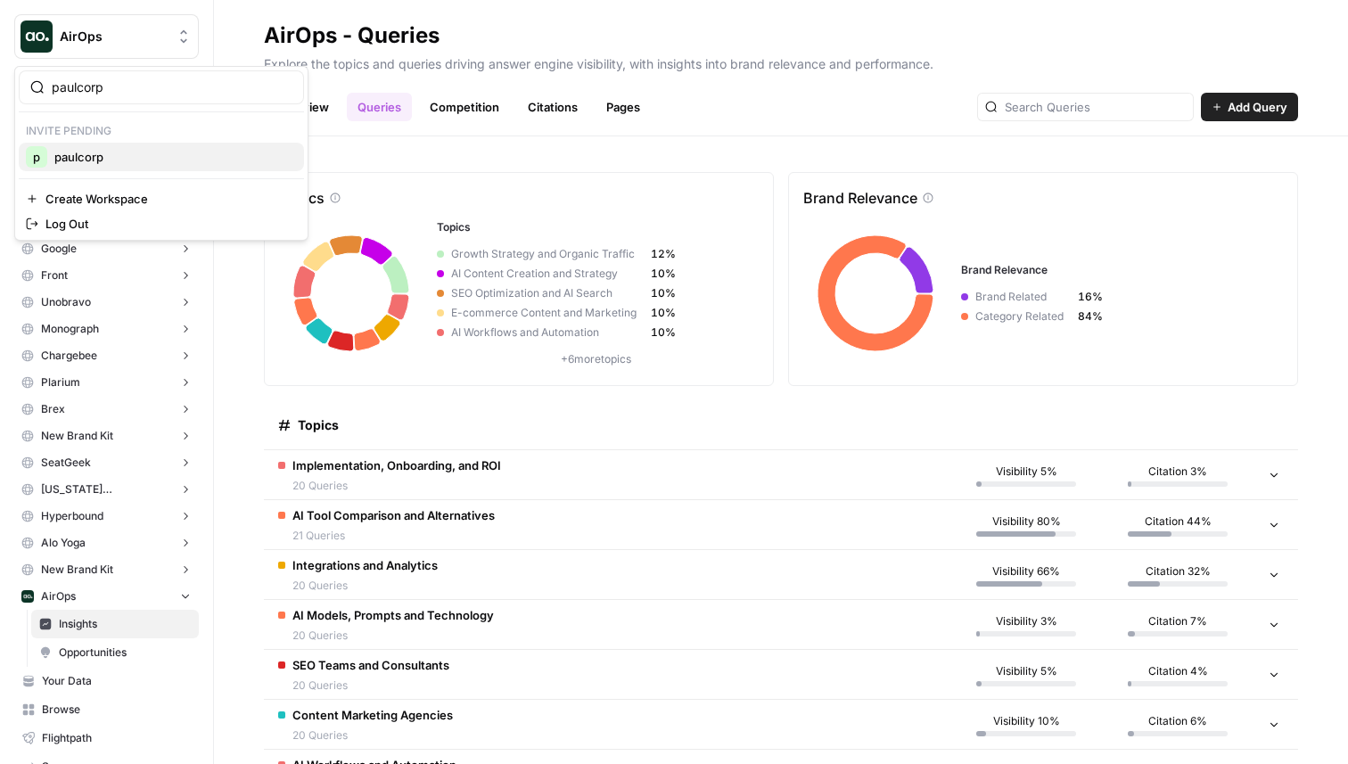
click at [117, 161] on span "paulcorp" at bounding box center [171, 157] width 235 height 18
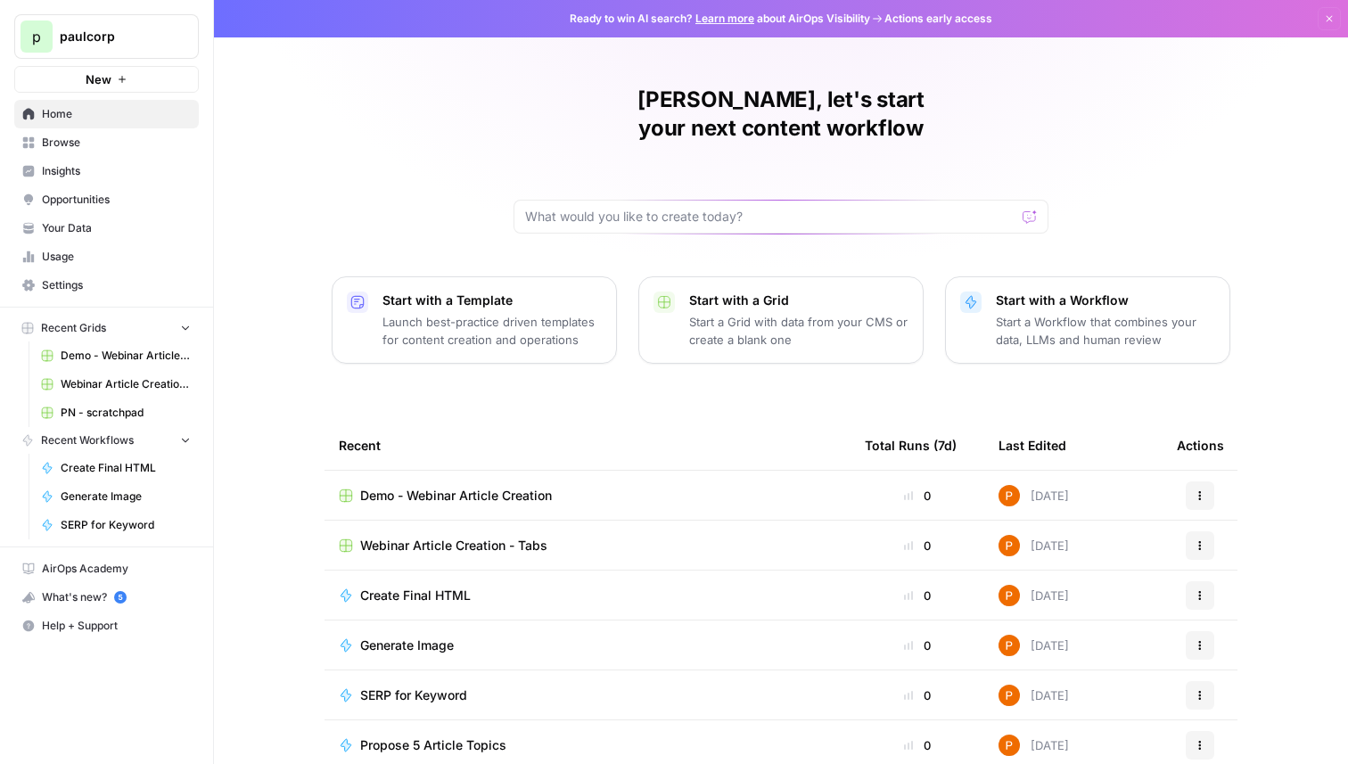
click at [114, 199] on span "Opportunities" at bounding box center [116, 200] width 149 height 16
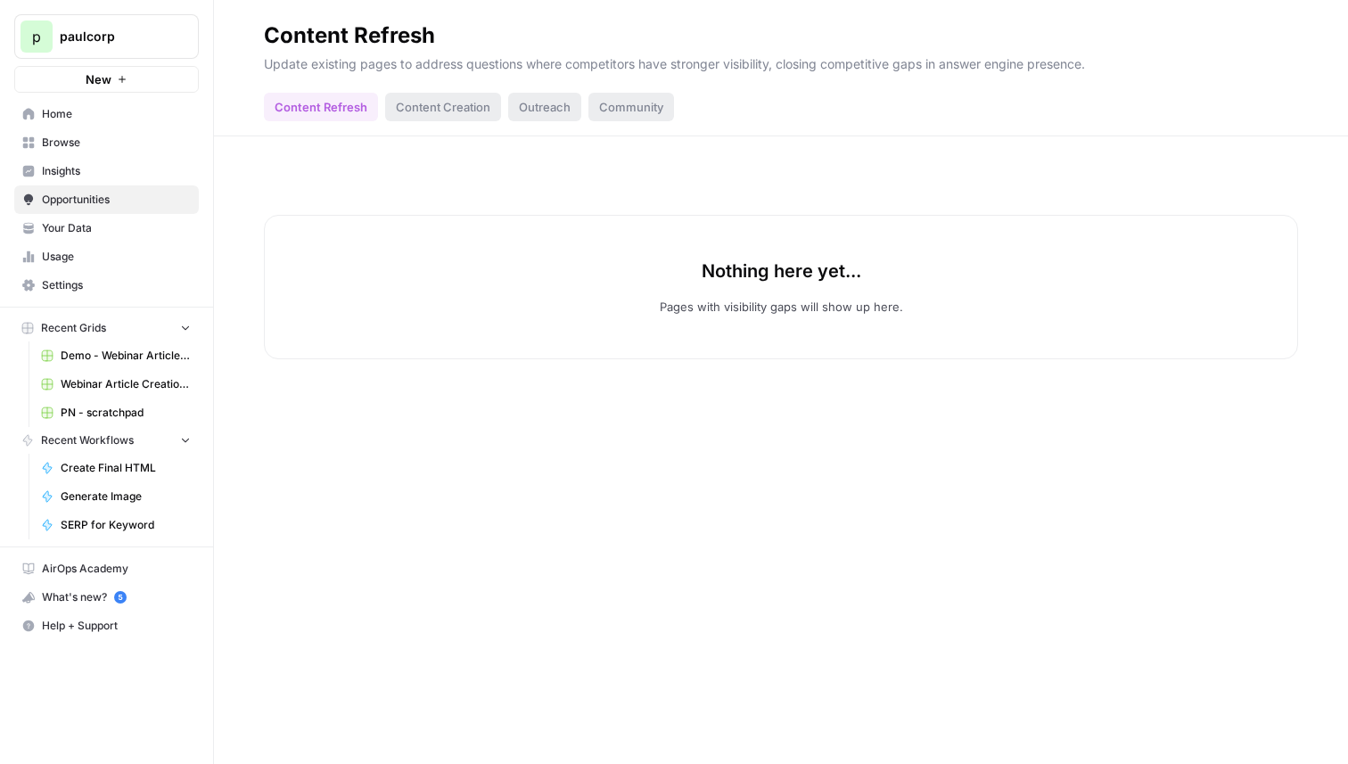
click at [121, 181] on link "Insights" at bounding box center [106, 171] width 185 height 29
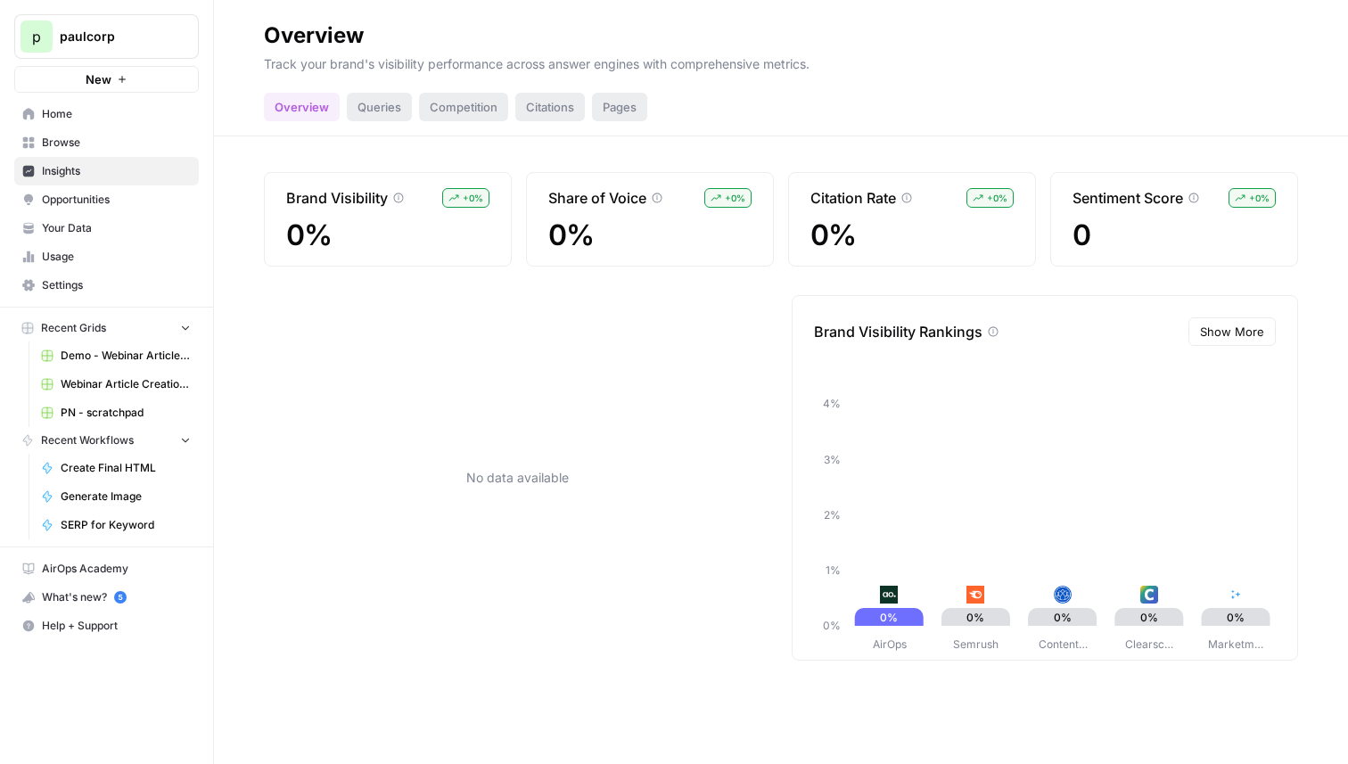
click at [388, 96] on div "Queries" at bounding box center [379, 107] width 65 height 29
click at [474, 104] on div "Competition" at bounding box center [463, 107] width 89 height 29
click at [531, 100] on div "Citations" at bounding box center [550, 107] width 70 height 29
click at [624, 112] on div "Pages" at bounding box center [619, 107] width 55 height 29
click at [118, 196] on span "Opportunities" at bounding box center [116, 200] width 149 height 16
